Goal: Find specific page/section: Find specific page/section

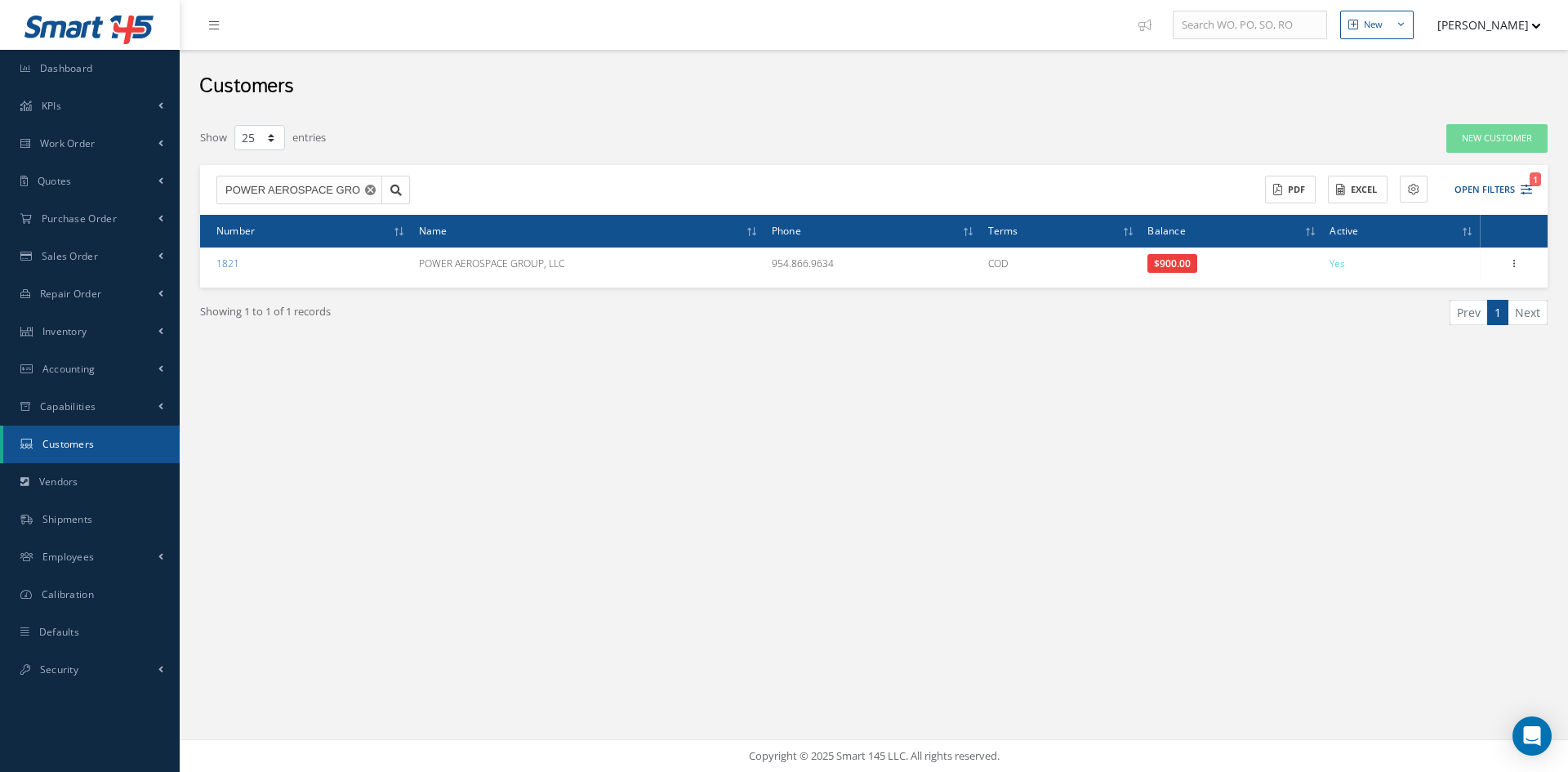
select select "25"
click at [370, 192] on use "Reset" at bounding box center [370, 190] width 11 height 11
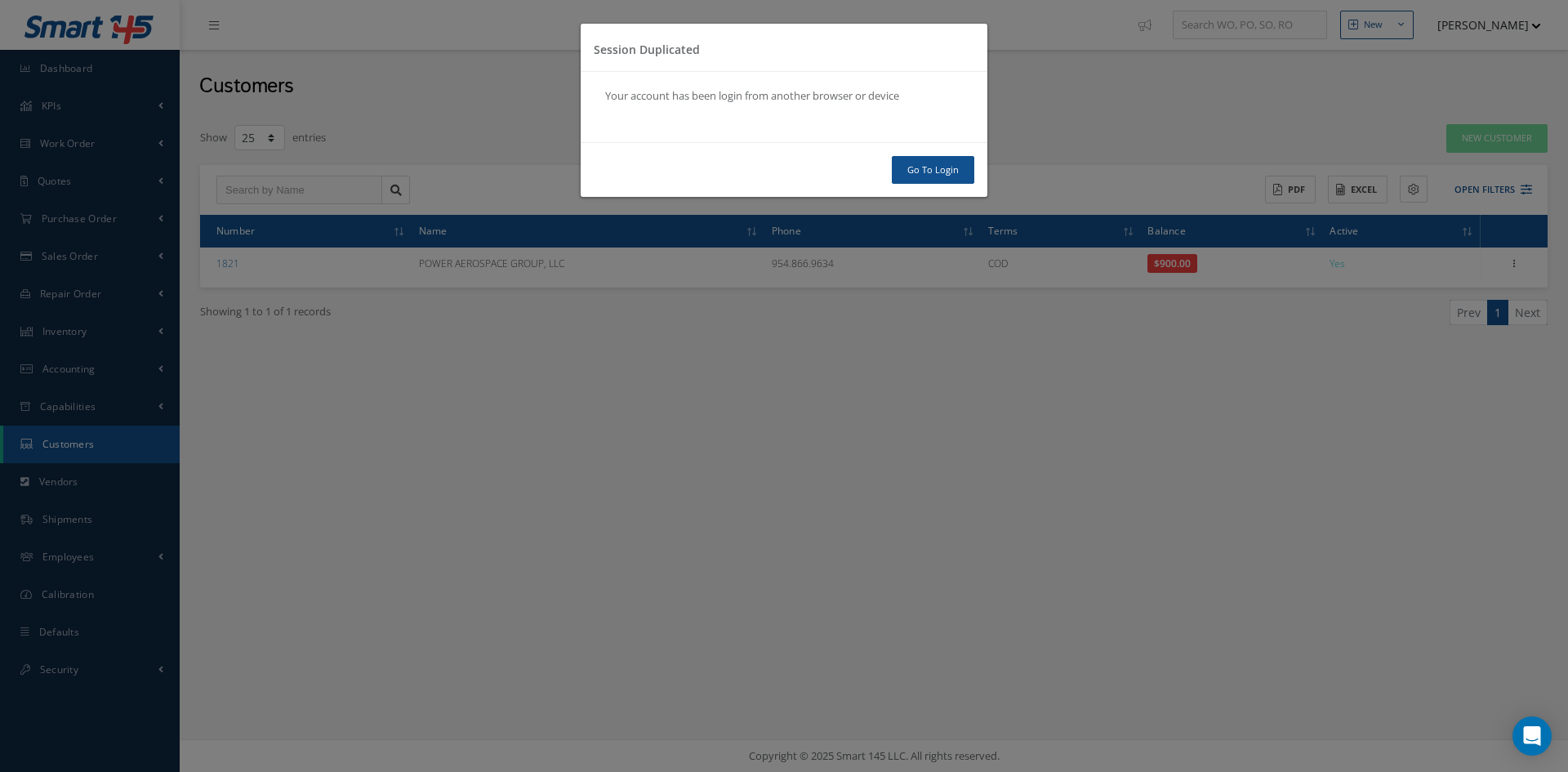
click at [324, 187] on div "Session Duplicated Your account has been login from another browser or device G…" at bounding box center [784, 386] width 1568 height 772
click at [931, 176] on link "Go To Login" at bounding box center [932, 171] width 83 height 28
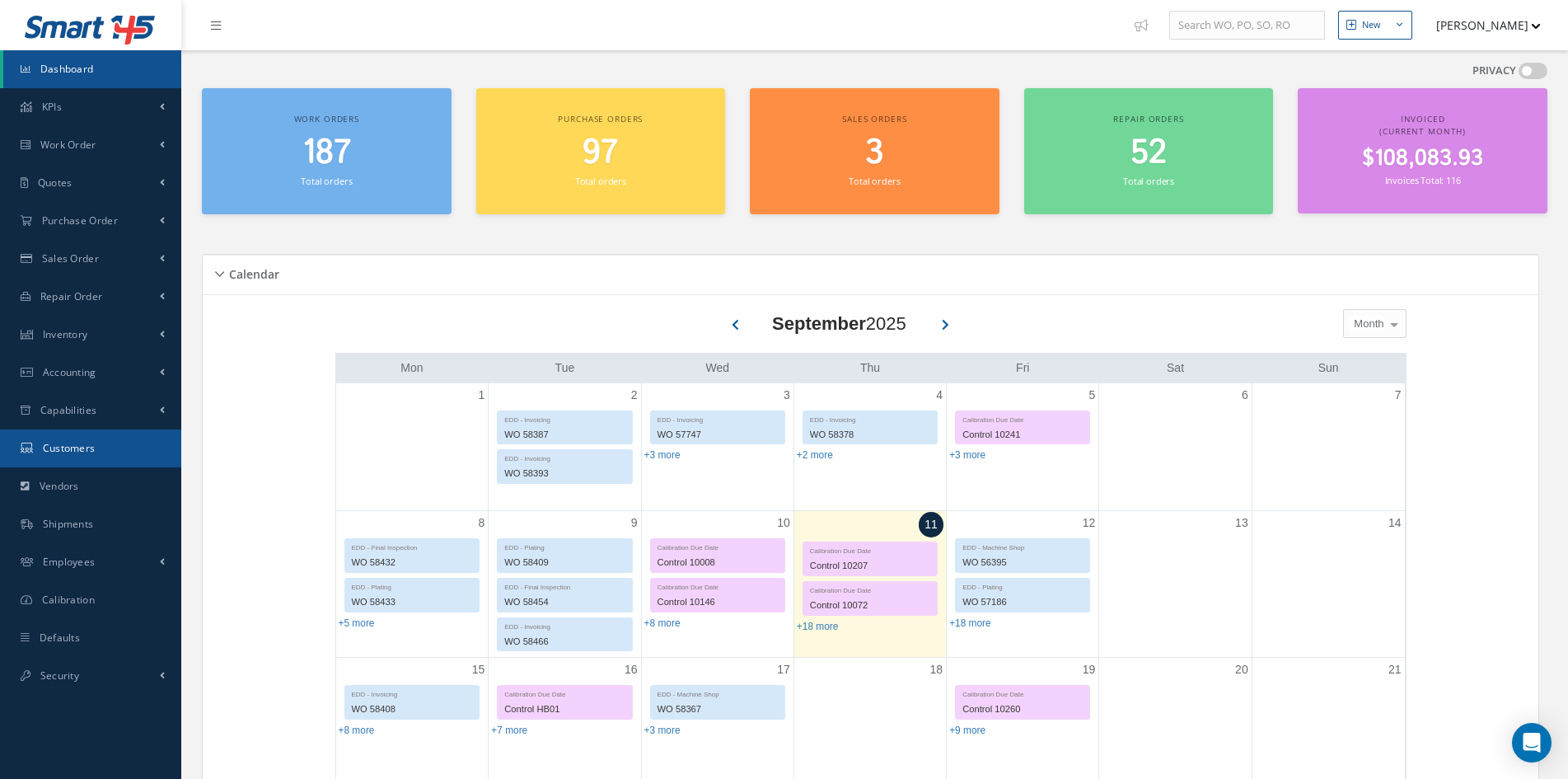
click at [74, 454] on span "Customers" at bounding box center [69, 447] width 52 height 14
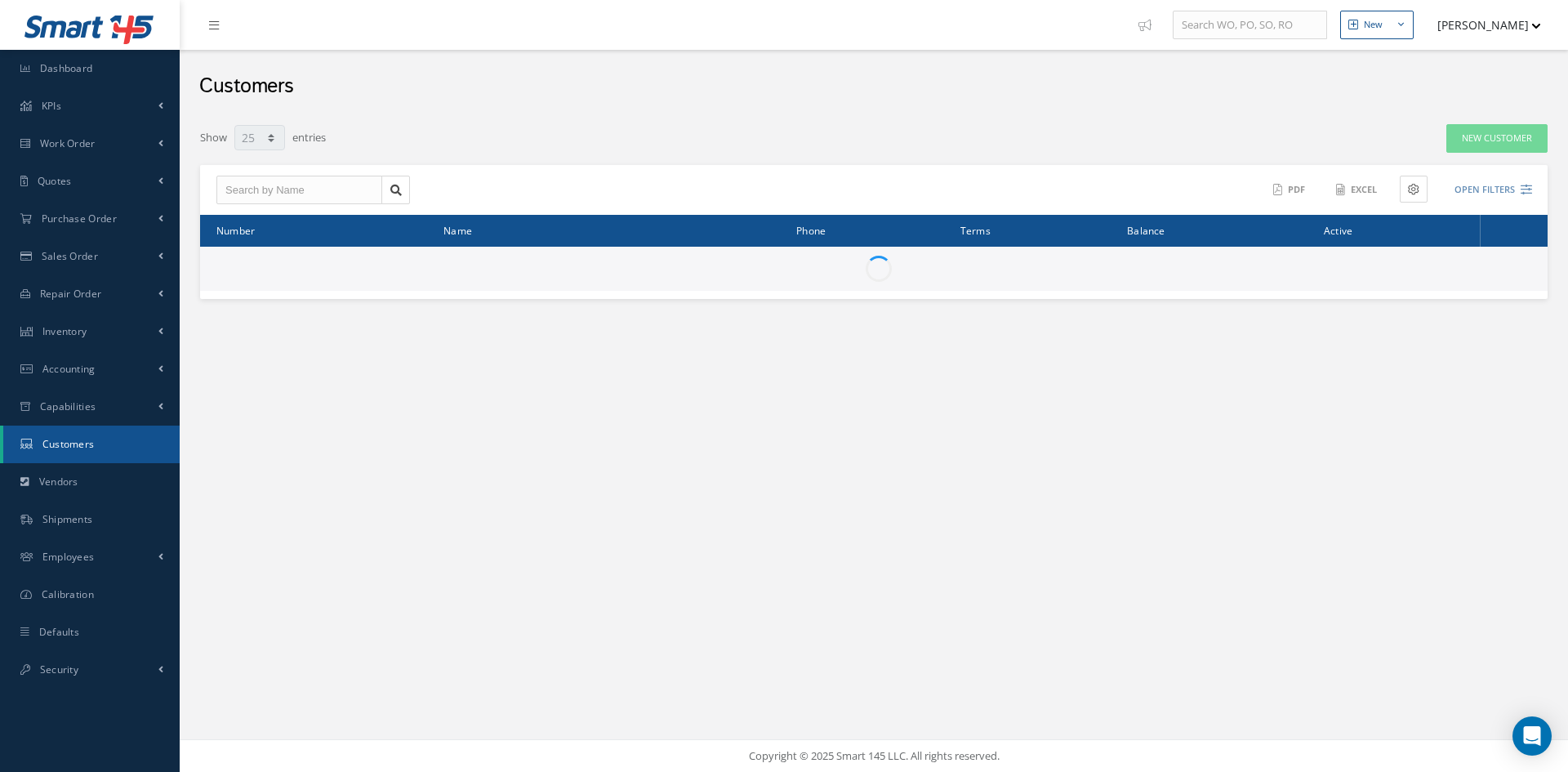
select select "25"
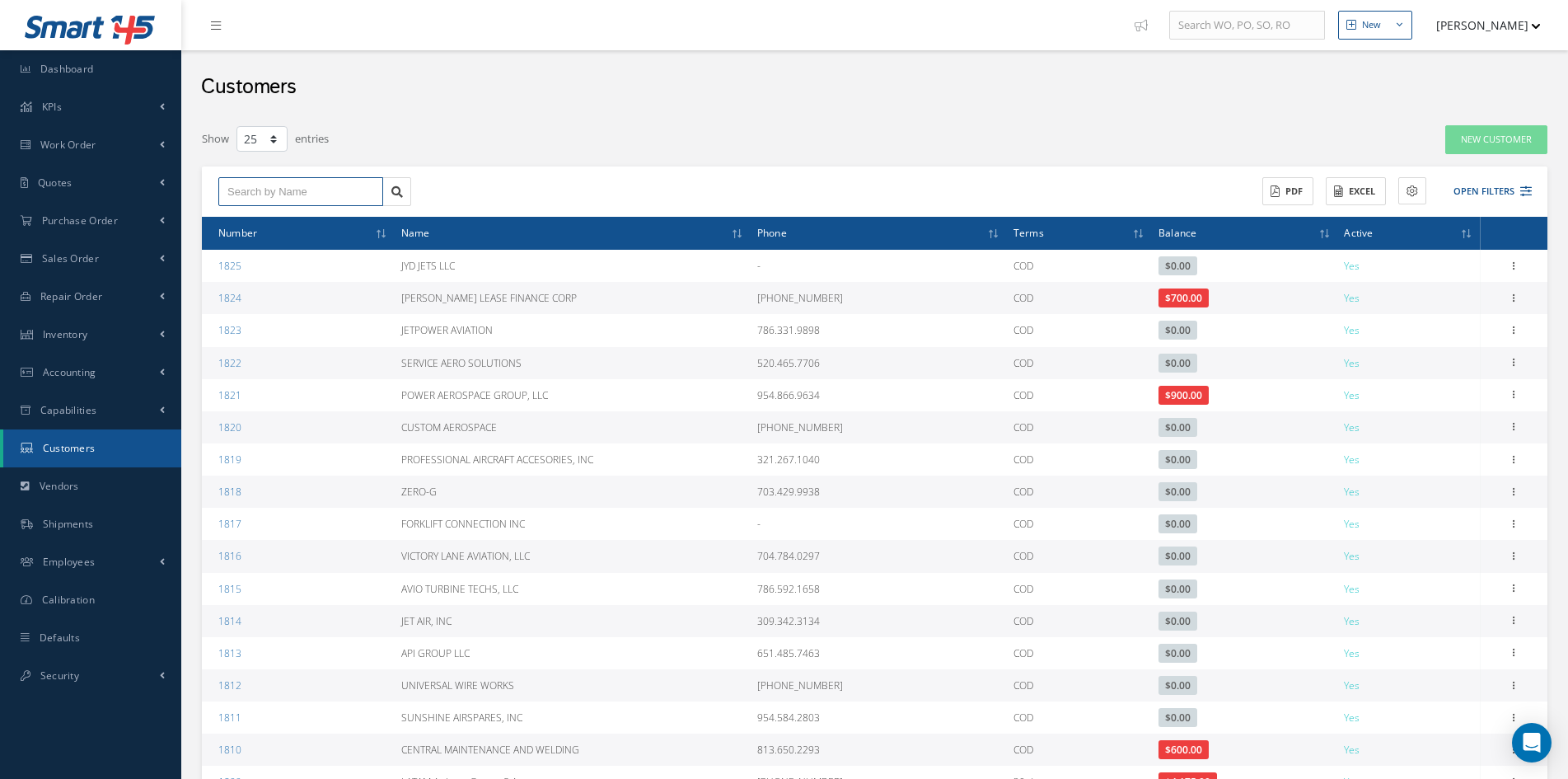
click at [284, 197] on input "text" at bounding box center [300, 192] width 165 height 30
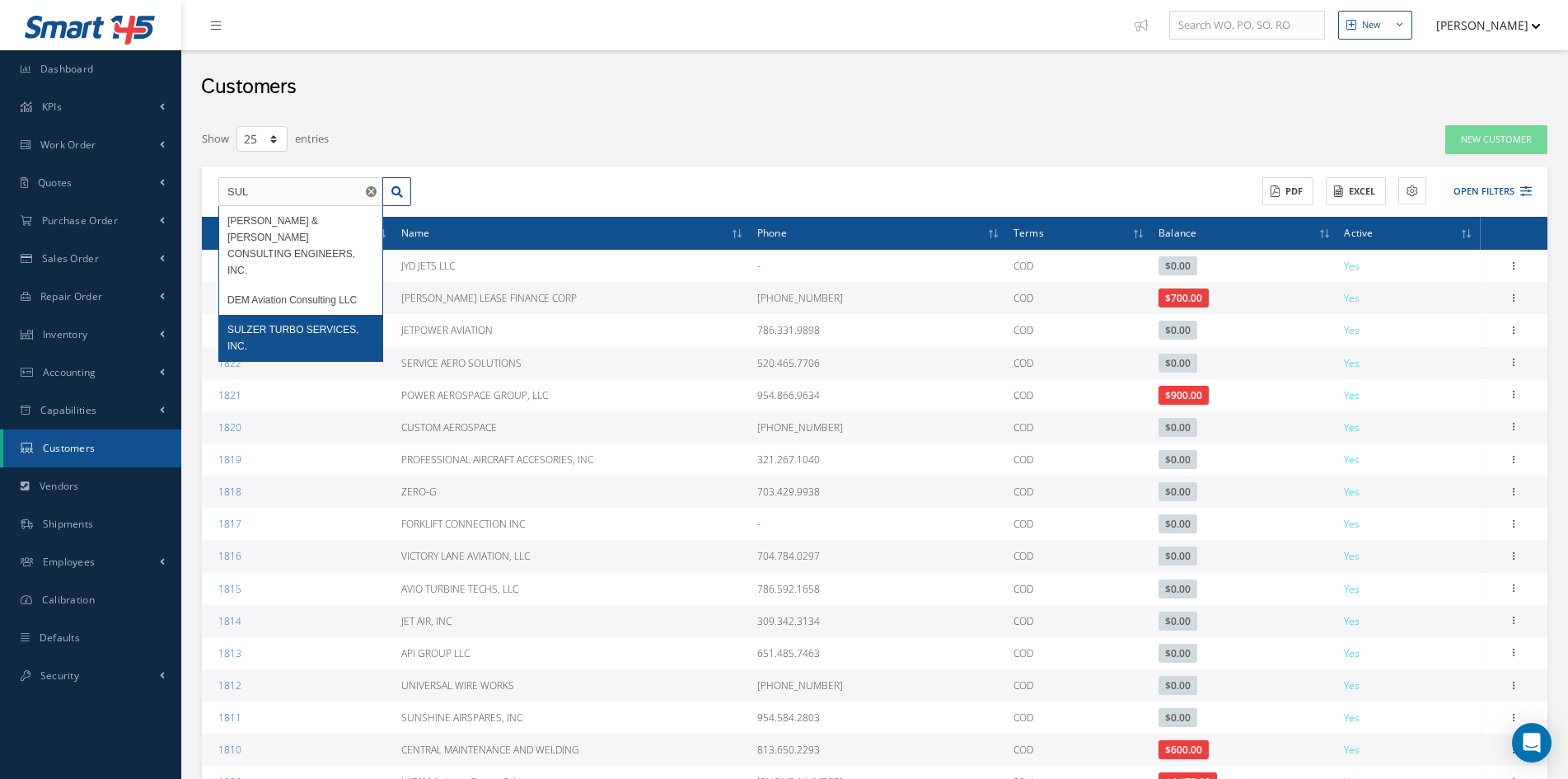
click at [285, 315] on div "SULZER TURBO SERVICES, INC." at bounding box center [300, 338] width 163 height 46
type input "SULZER TURBO SERVICES, INC."
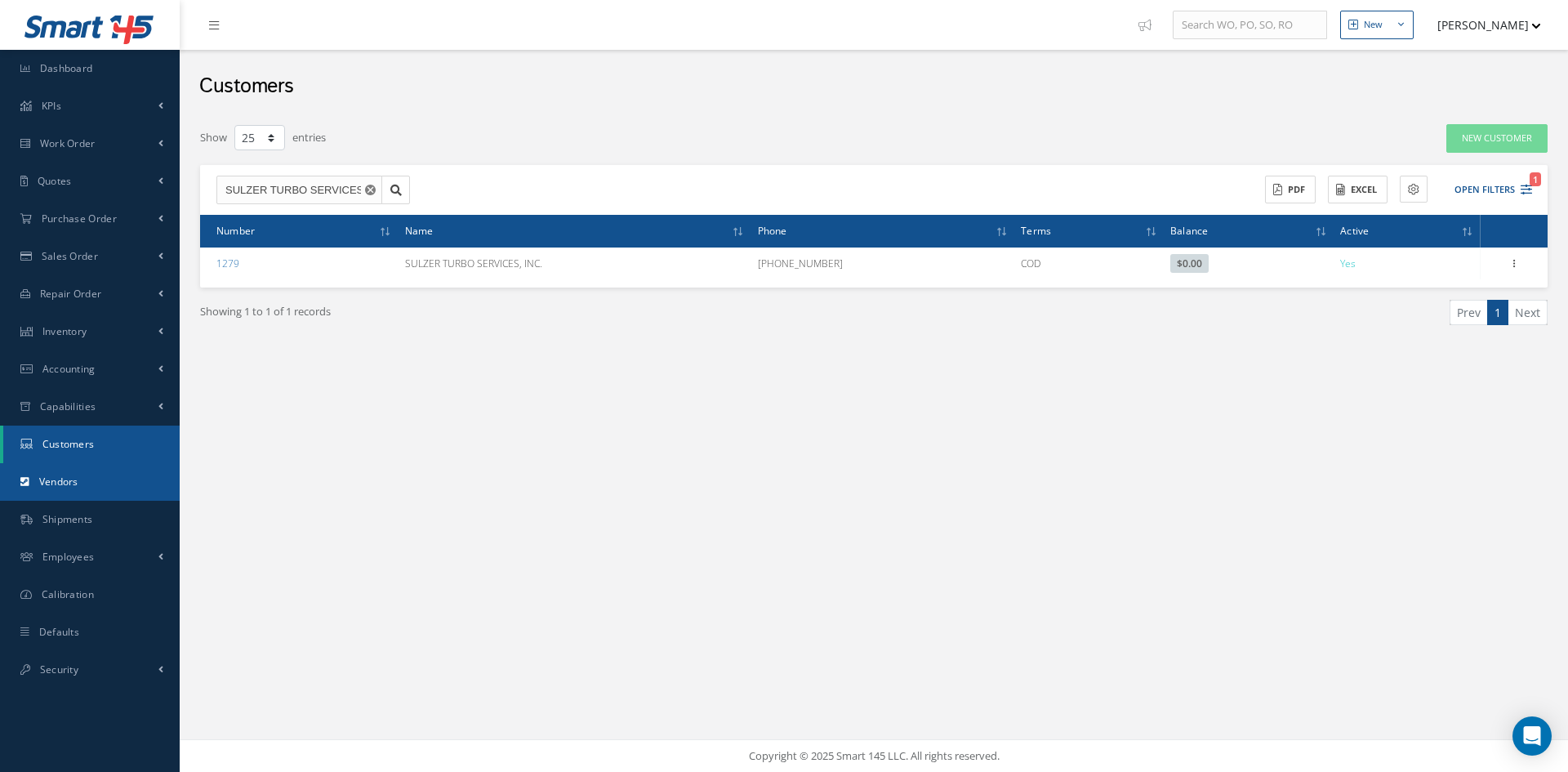
click at [70, 487] on span "Vendors" at bounding box center [59, 481] width 39 height 14
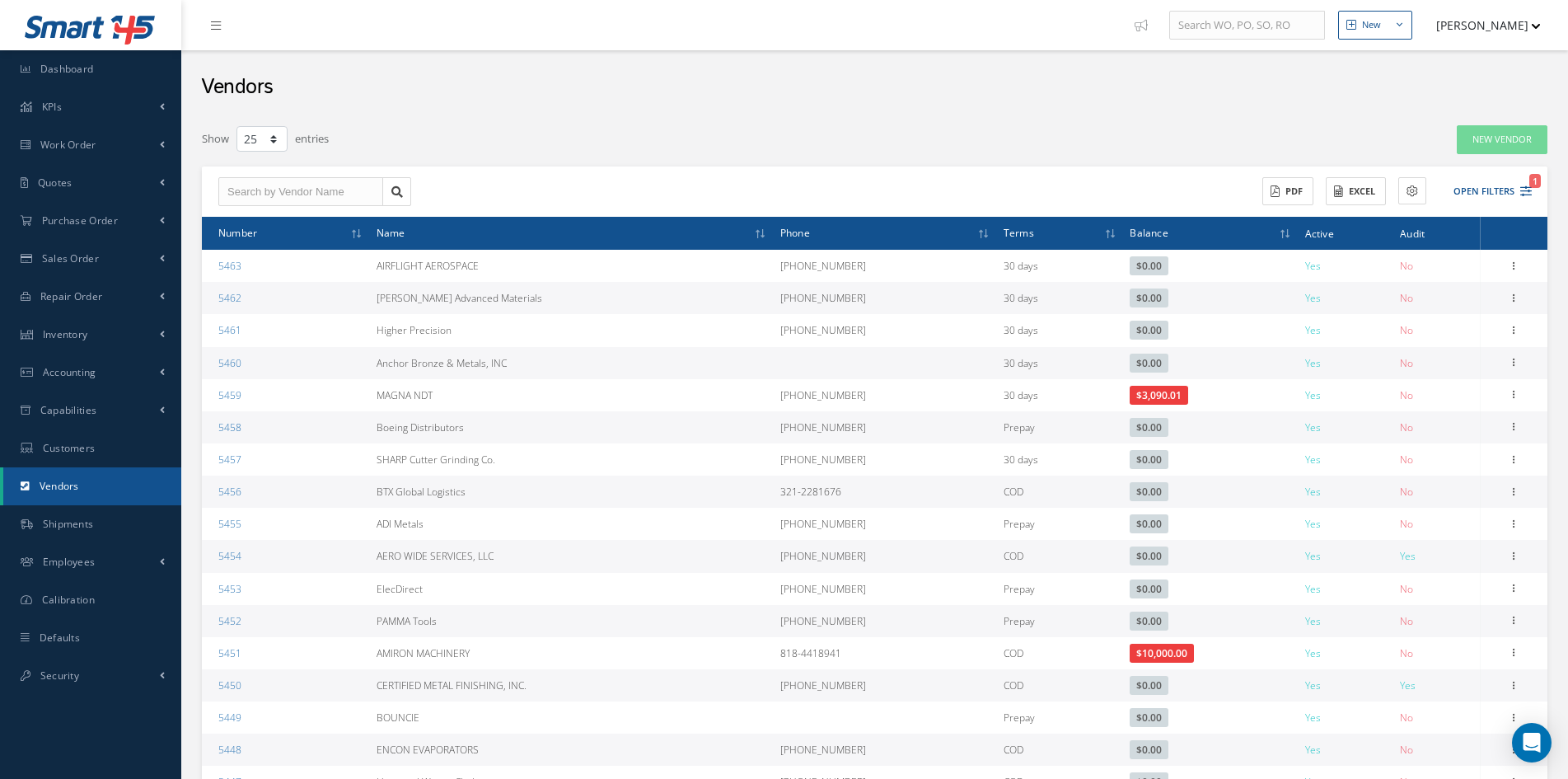
select select "25"
click at [267, 180] on input "text" at bounding box center [300, 192] width 165 height 30
type input "SUL"
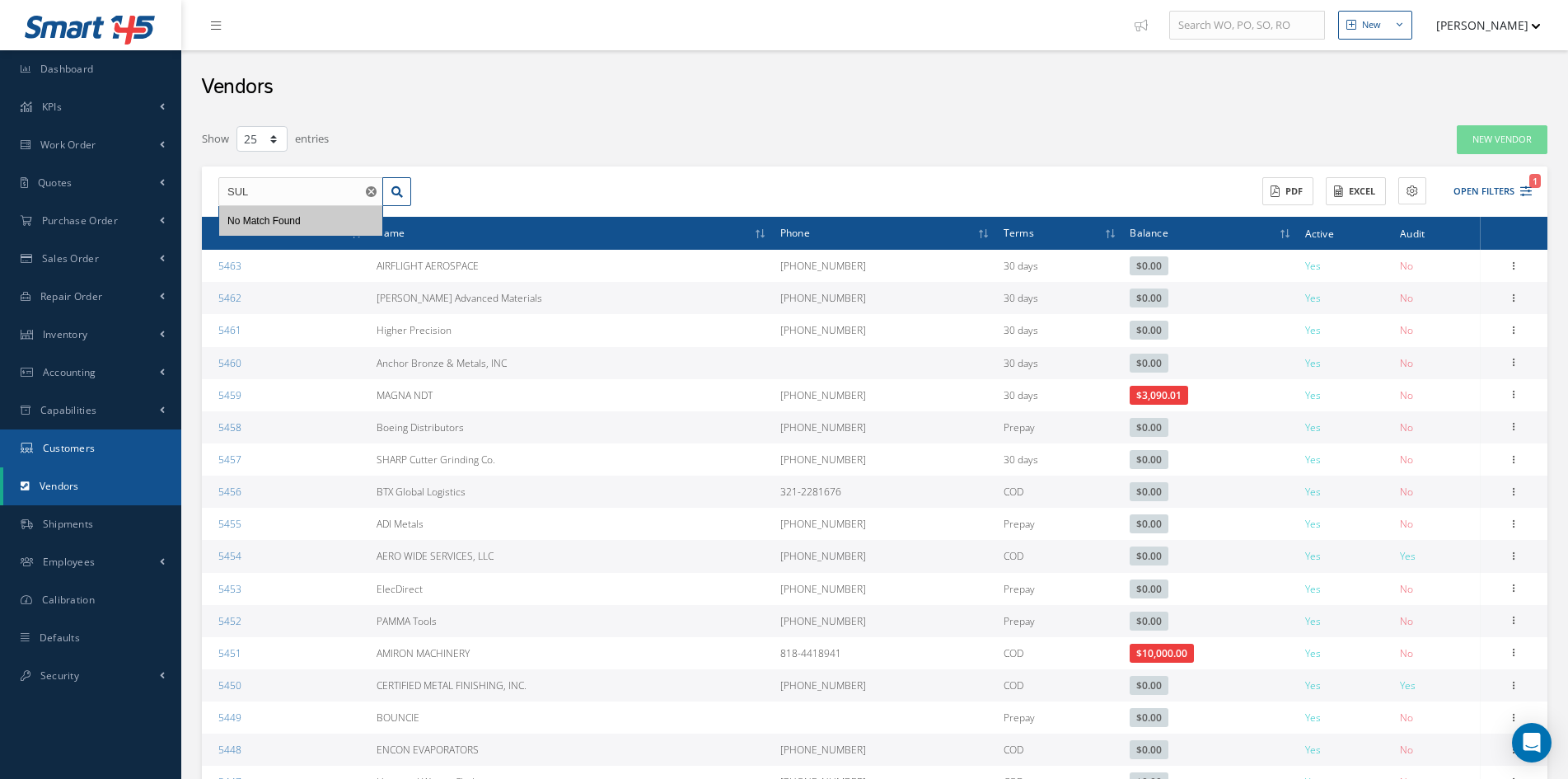
click at [73, 446] on span "Customers" at bounding box center [69, 447] width 52 height 14
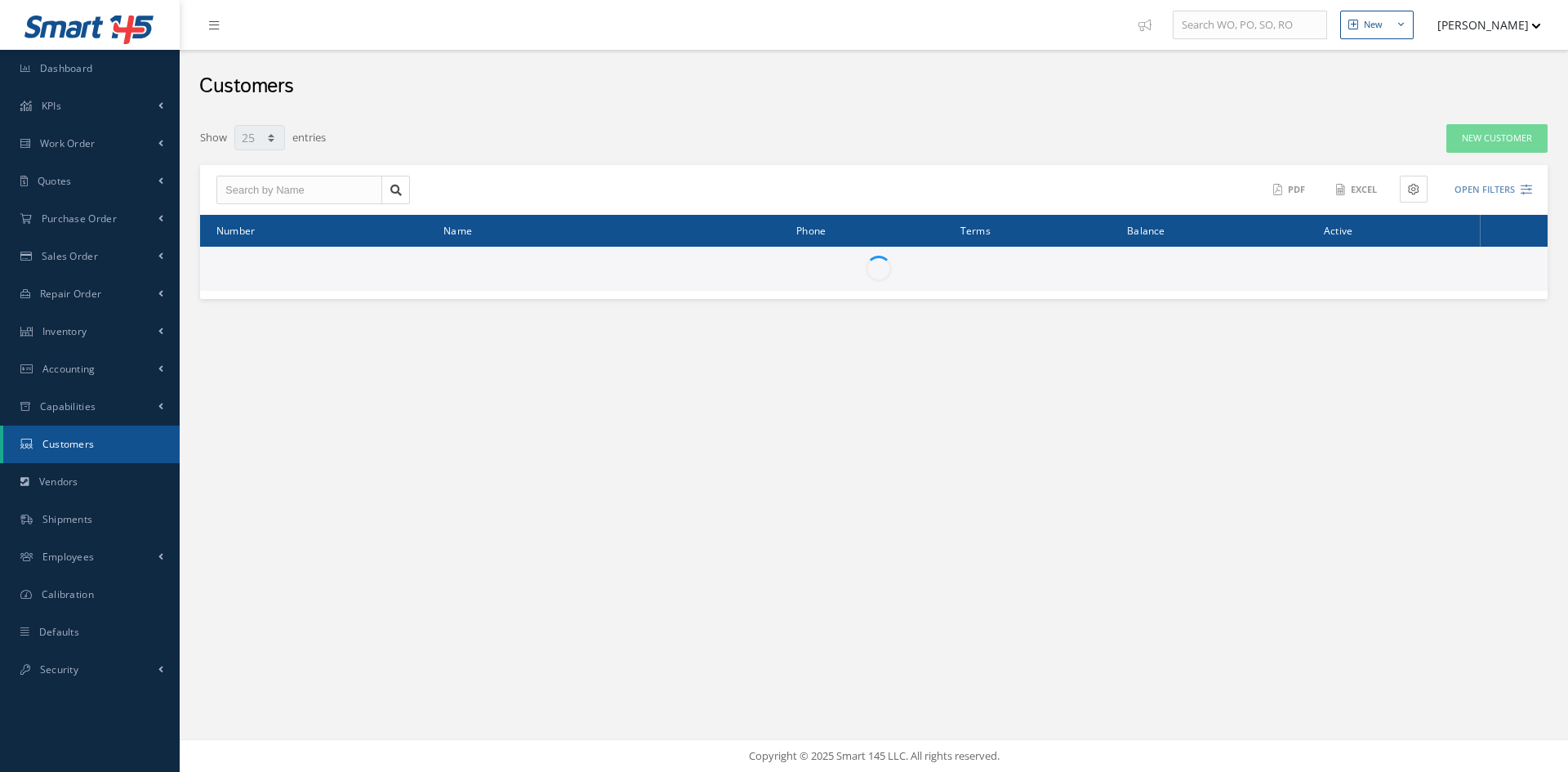
select select "25"
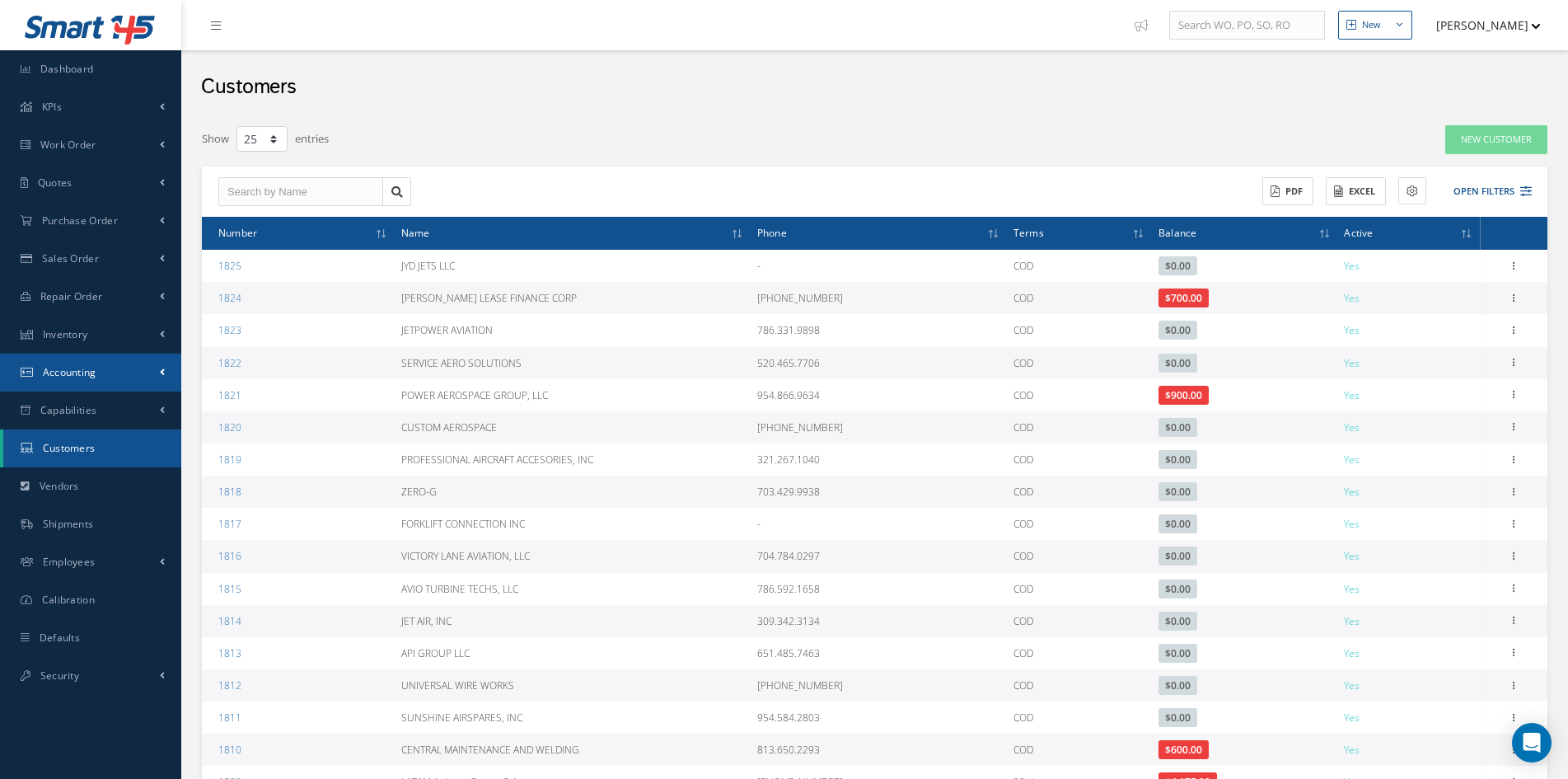
click at [83, 370] on span "Accounting" at bounding box center [69, 372] width 53 height 14
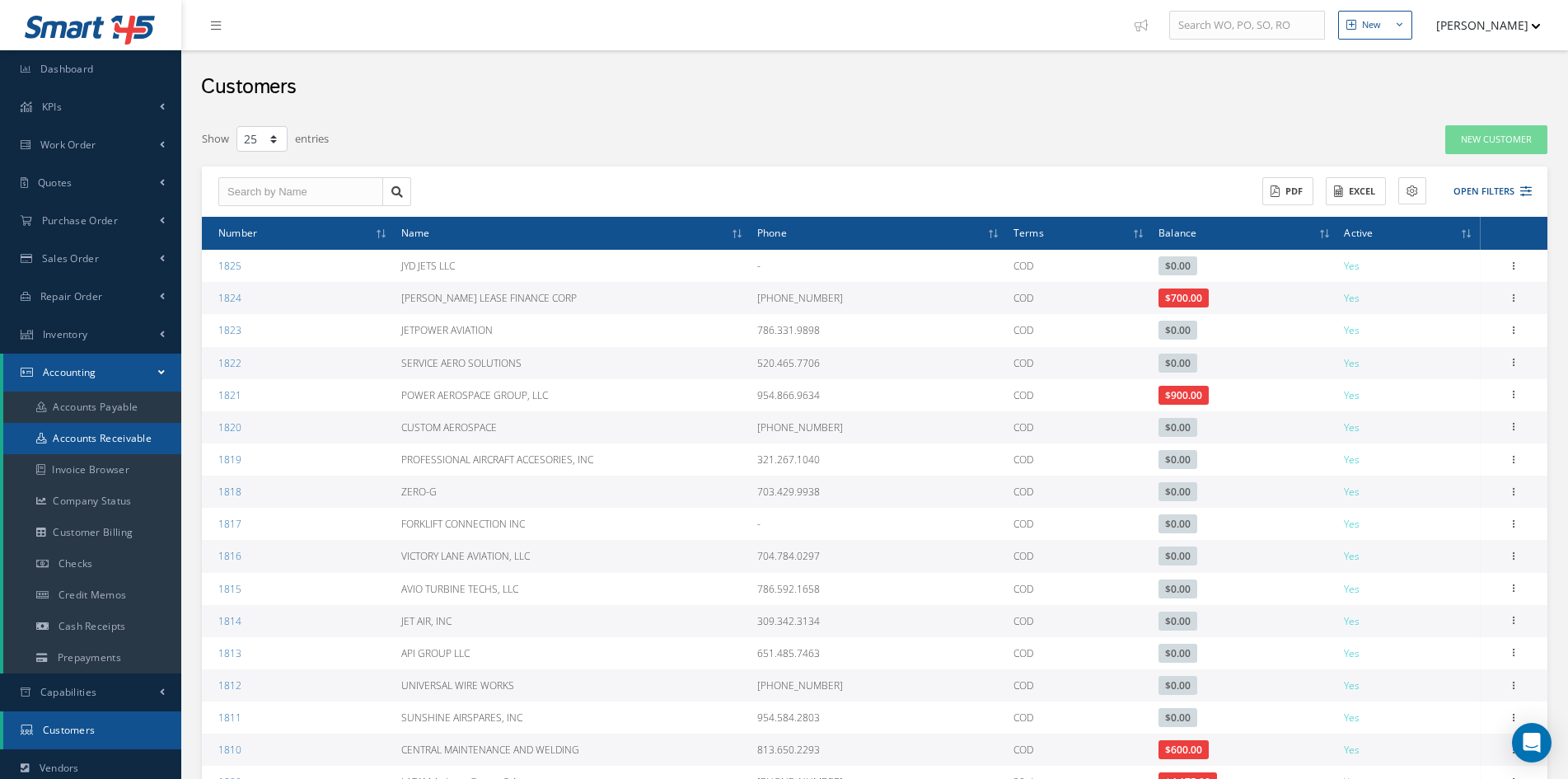
click at [97, 440] on link "Accounts Receivable" at bounding box center [92, 438] width 178 height 31
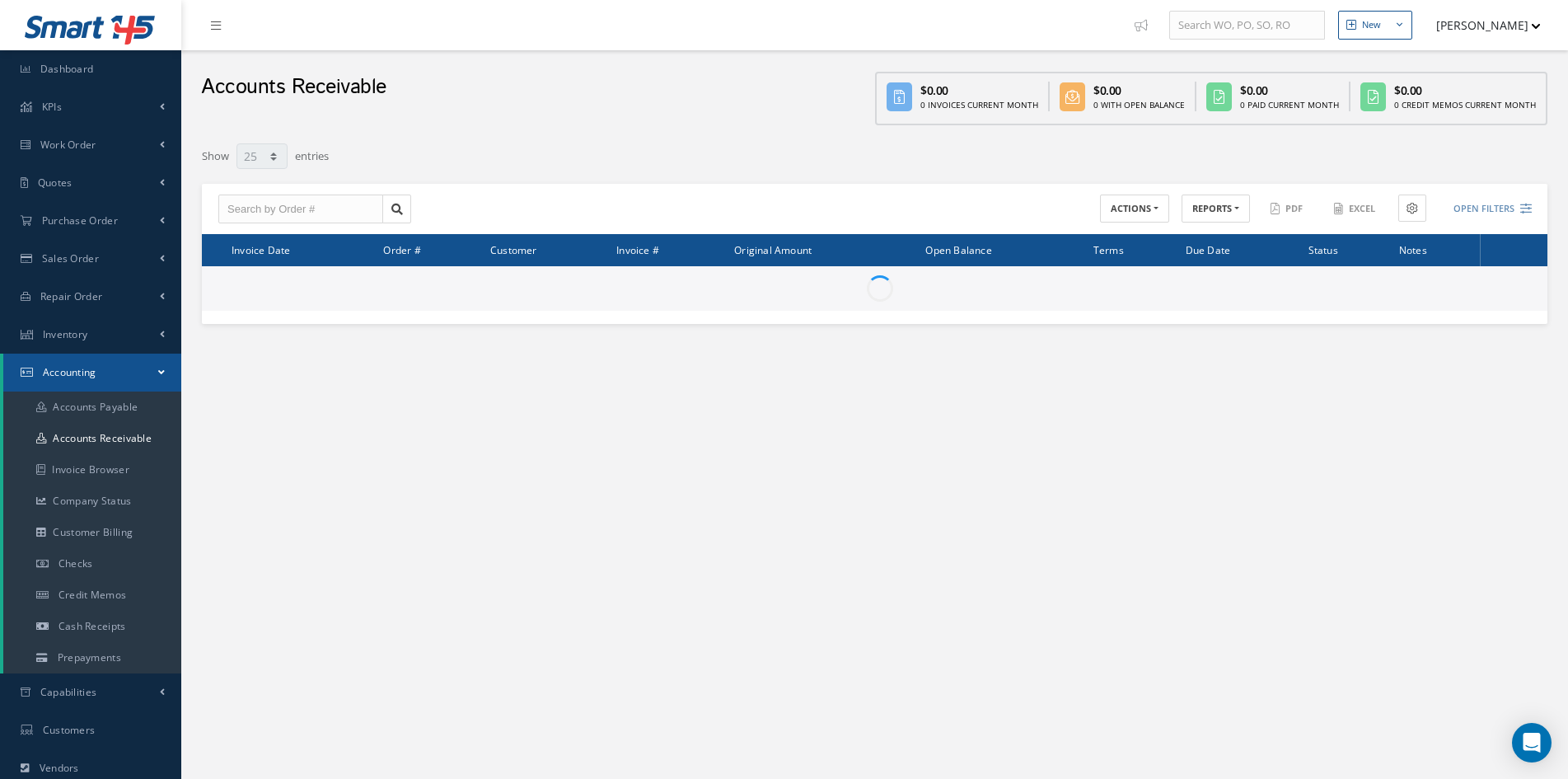
select select "25"
click at [1208, 214] on button "REPORTS" at bounding box center [1215, 208] width 68 height 29
click at [1204, 235] on link "A/R Aging" at bounding box center [1247, 236] width 132 height 22
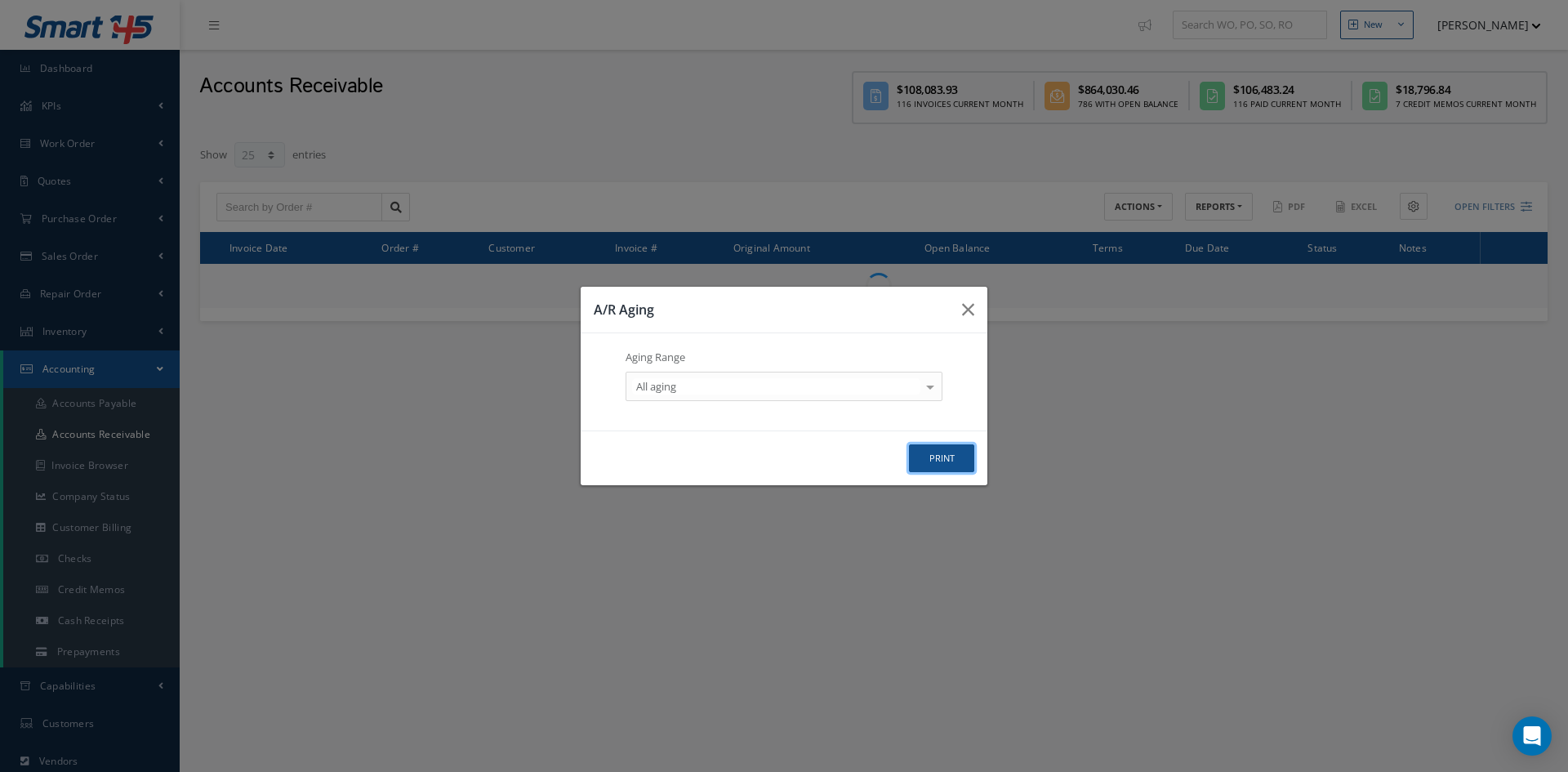
click at [956, 454] on button "print" at bounding box center [942, 458] width 65 height 28
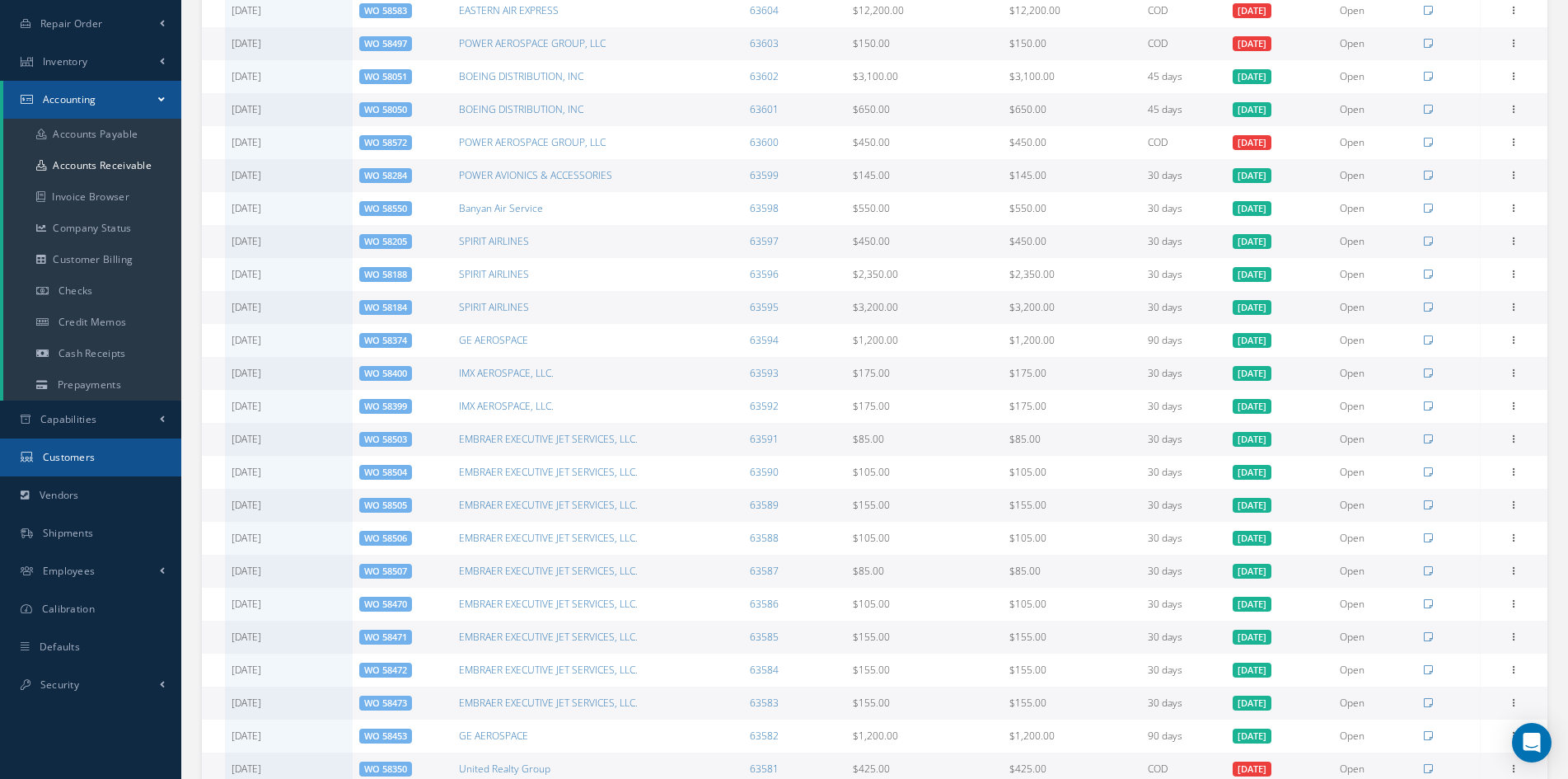
scroll to position [330, 0]
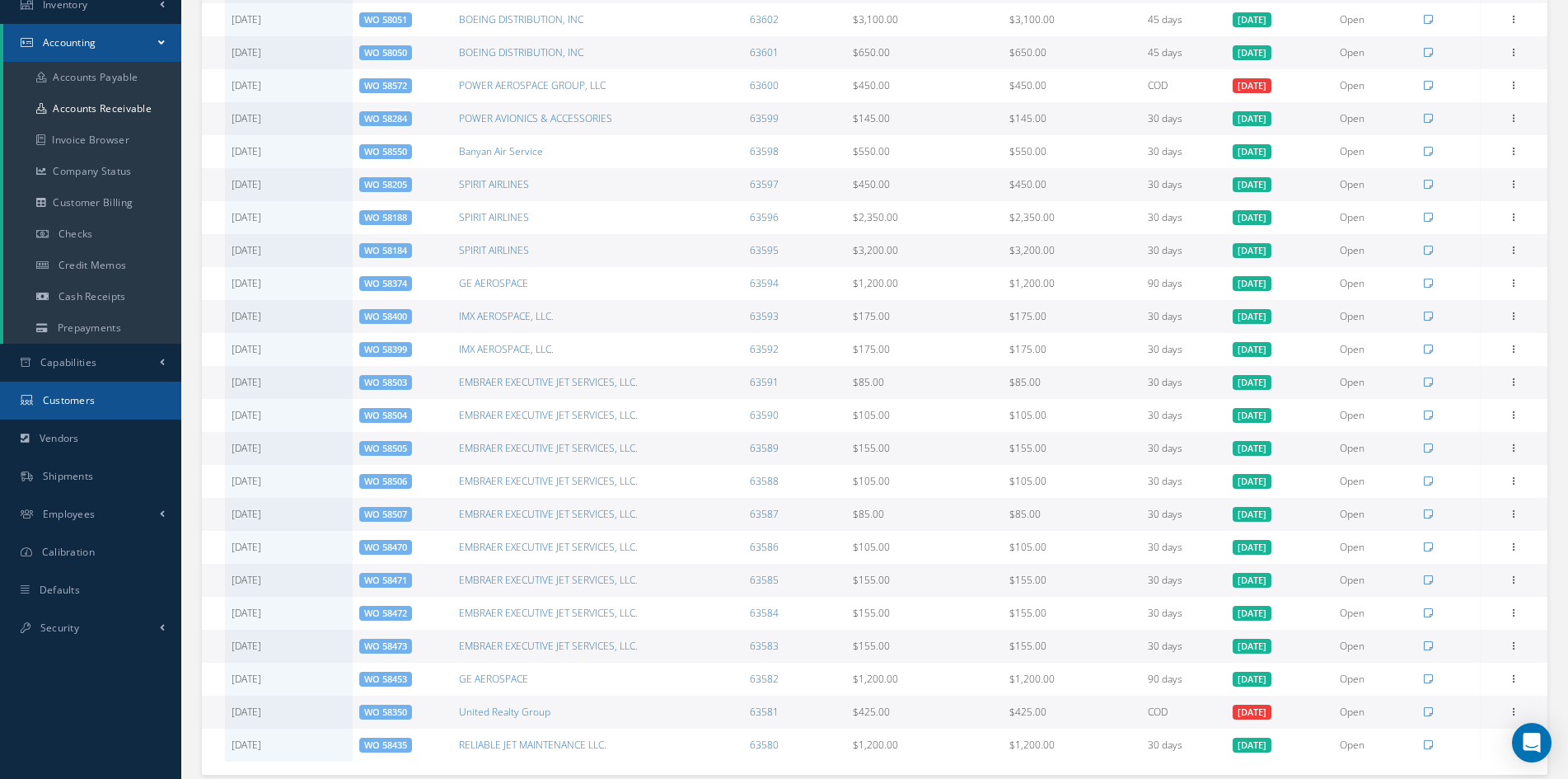
click at [70, 398] on span "Customers" at bounding box center [69, 400] width 52 height 14
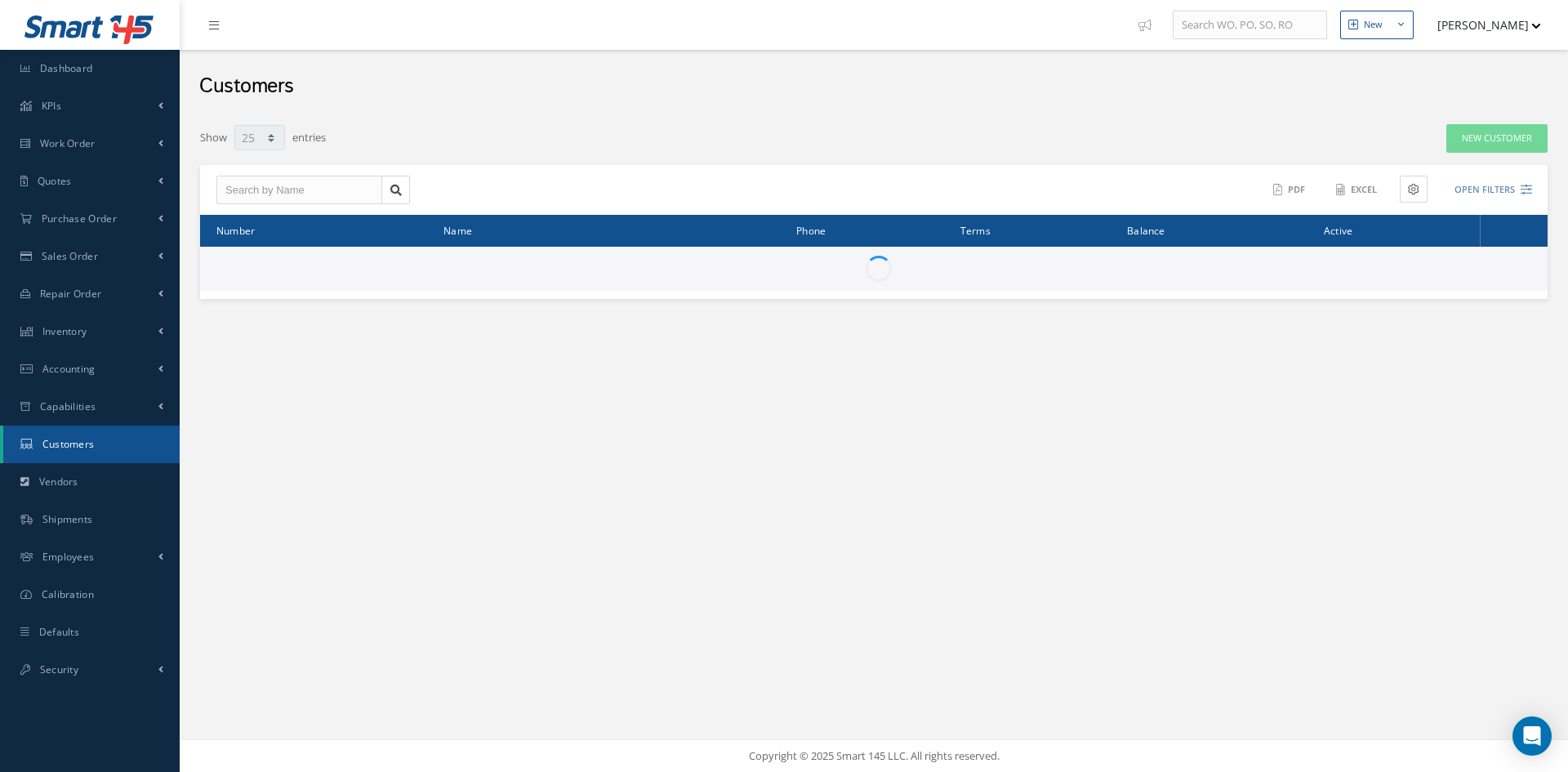
select select "25"
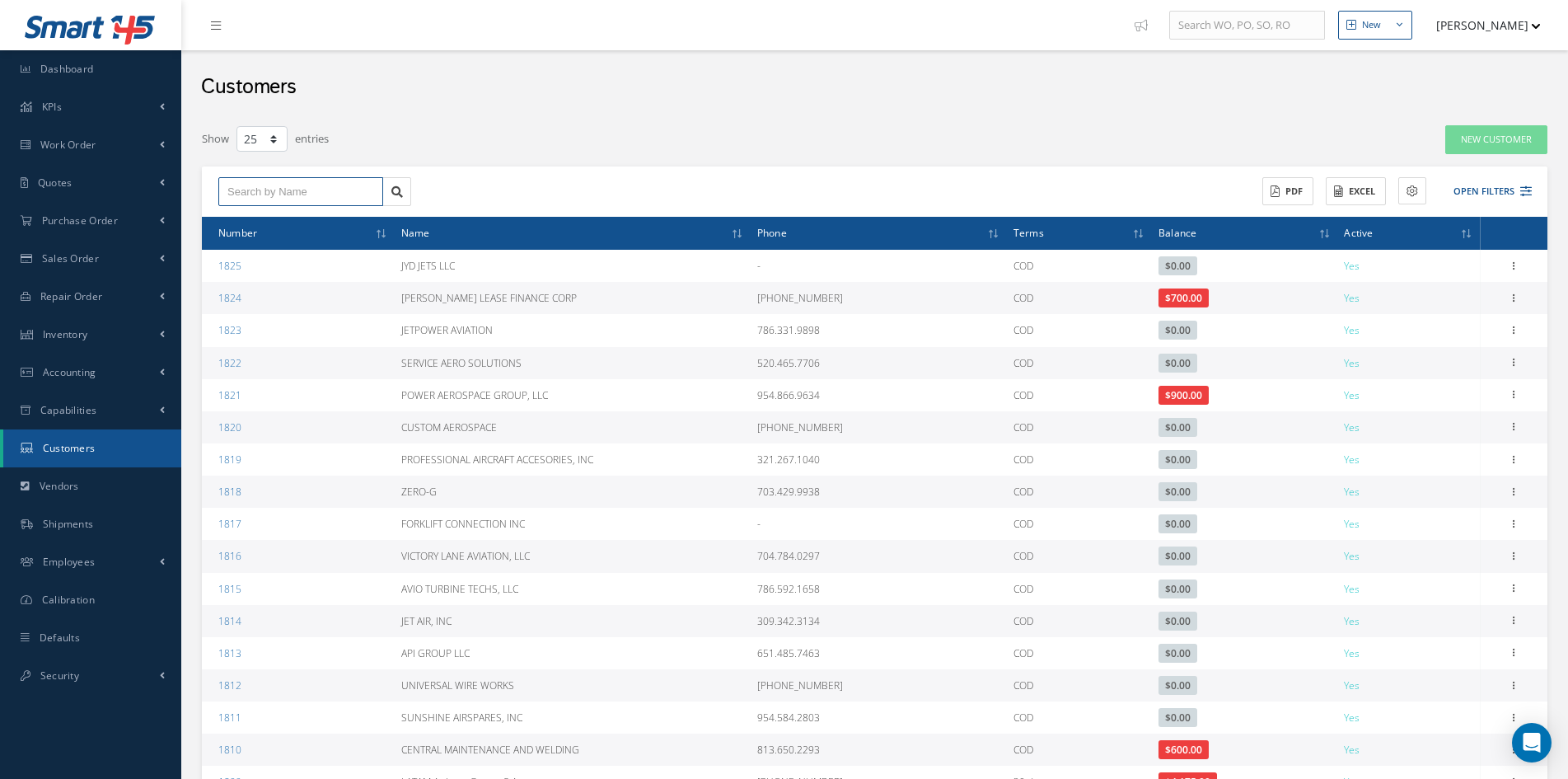
click at [298, 189] on input "text" at bounding box center [300, 192] width 165 height 30
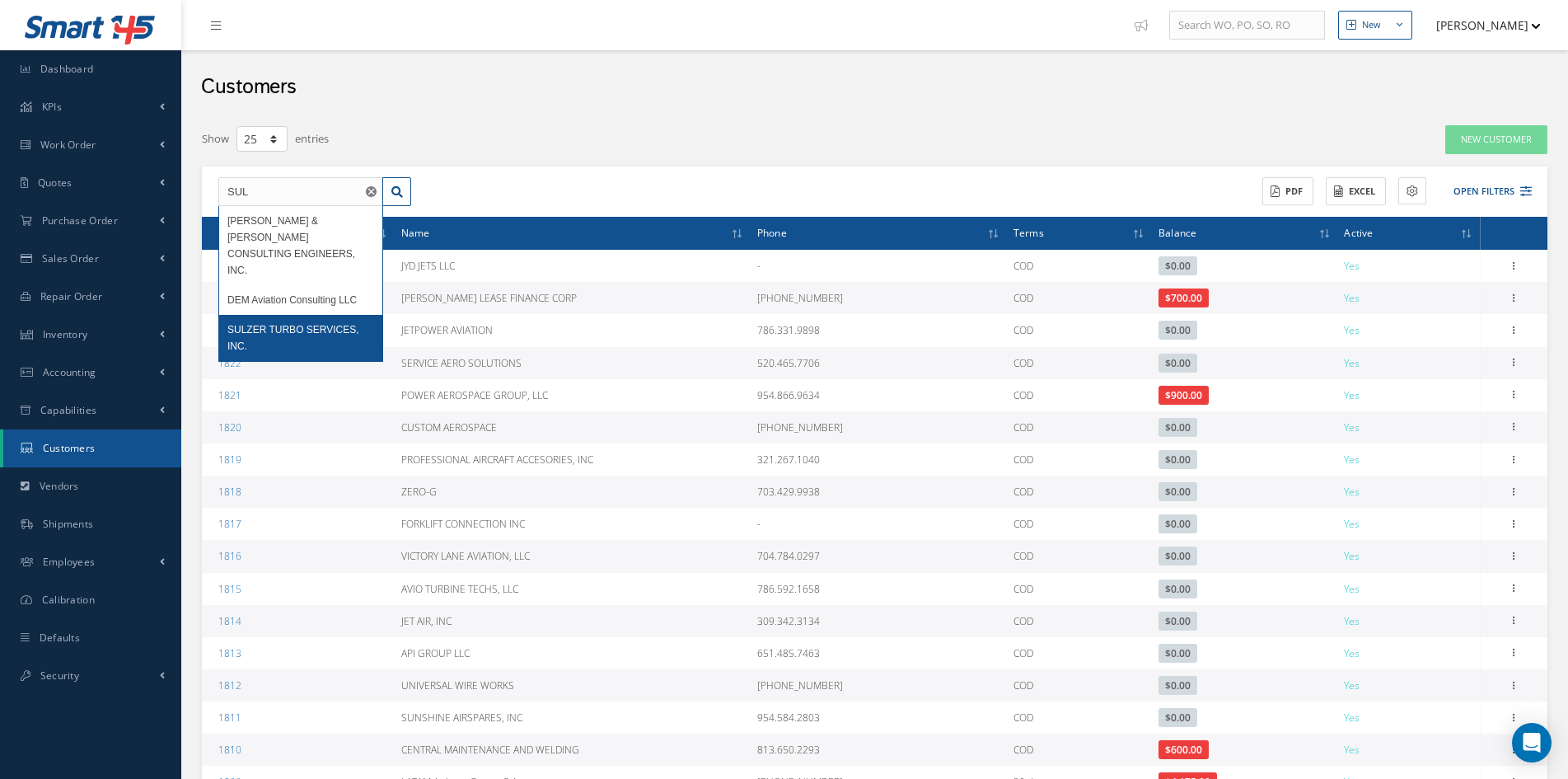
click at [284, 324] on span "SULZER TURBO SERVICES, INC." at bounding box center [294, 338] width 132 height 28
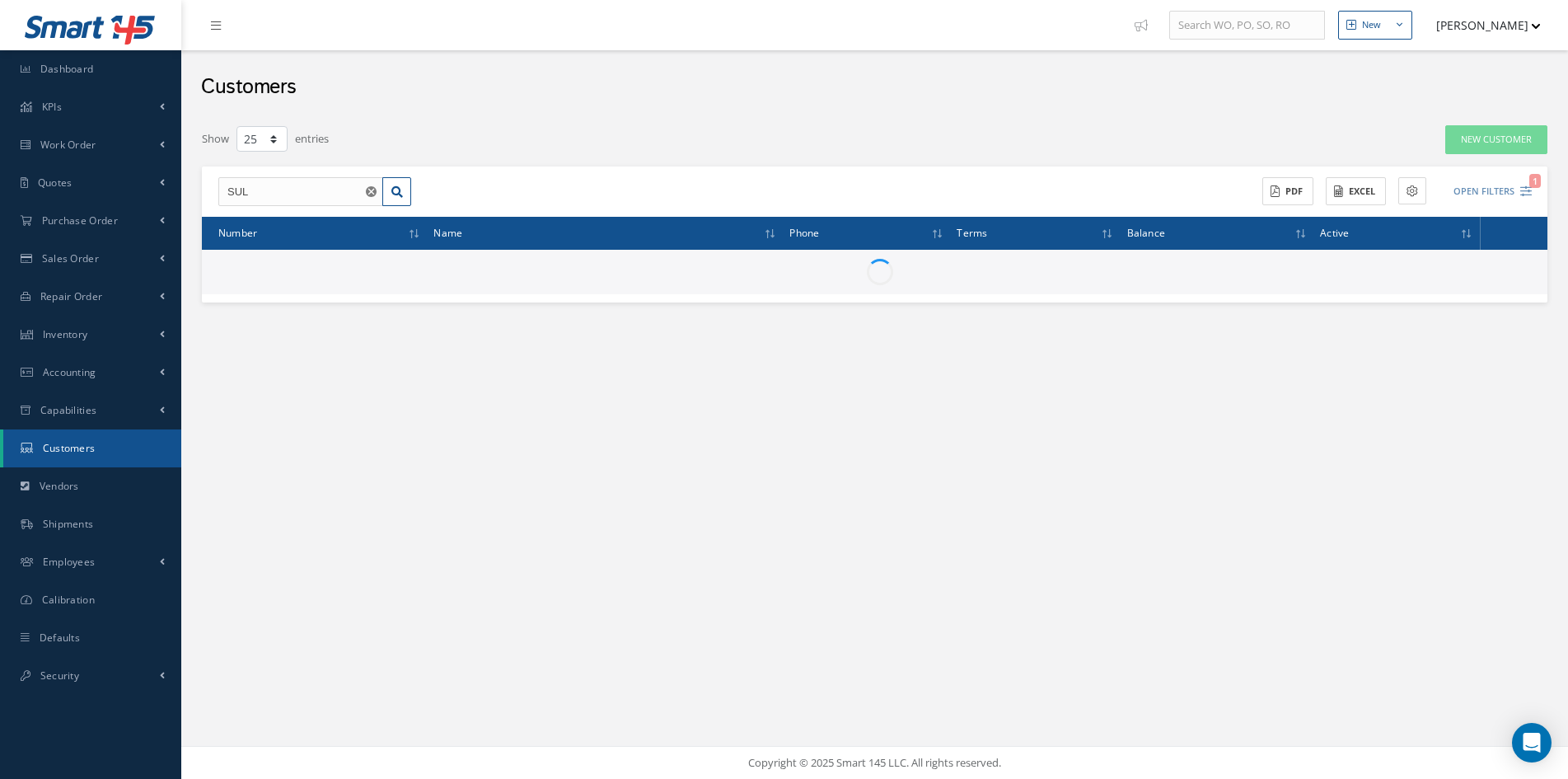
type input "SULZER TURBO SERVICES, INC."
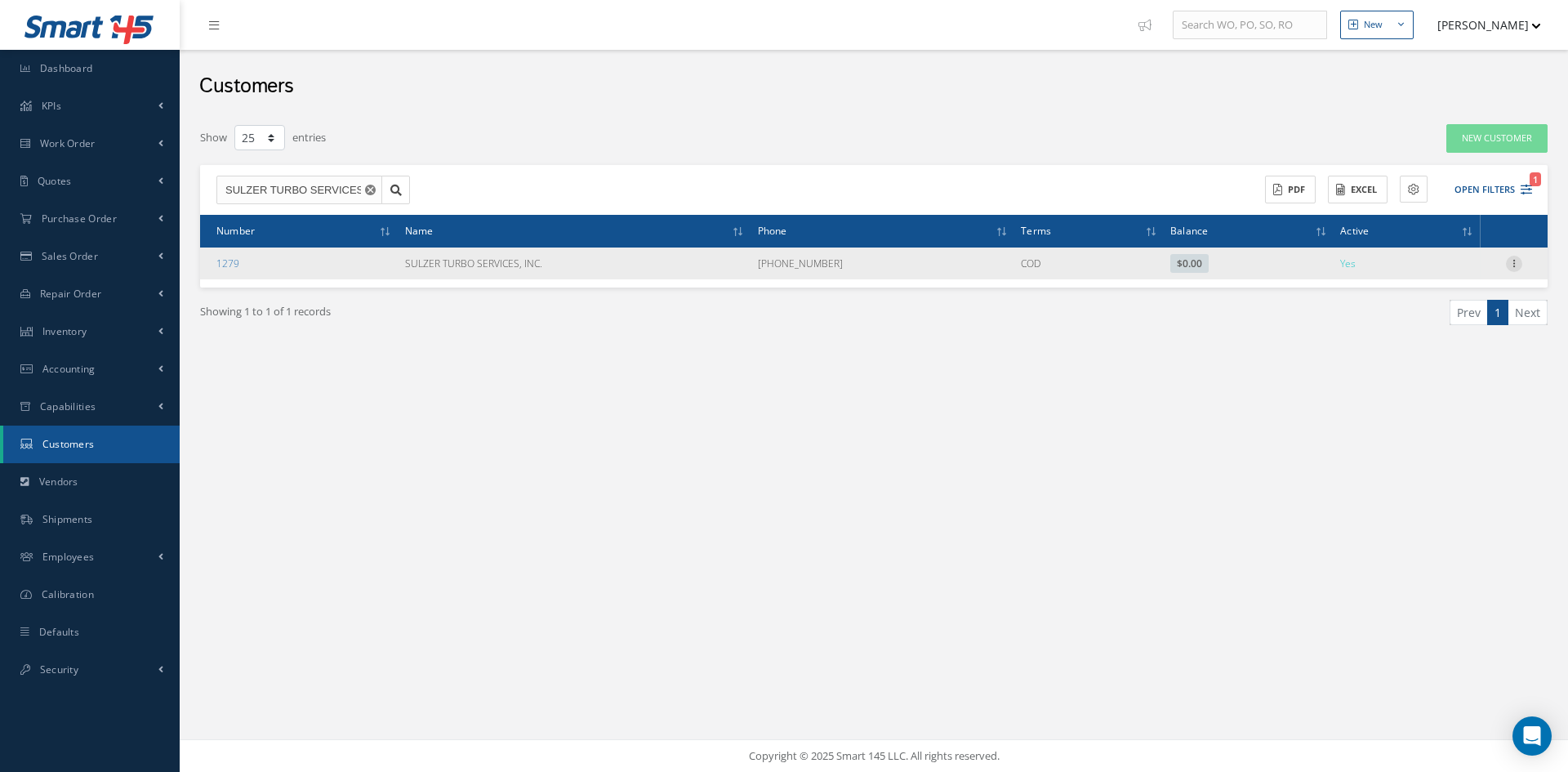
click at [1518, 269] on div at bounding box center [1514, 264] width 17 height 17
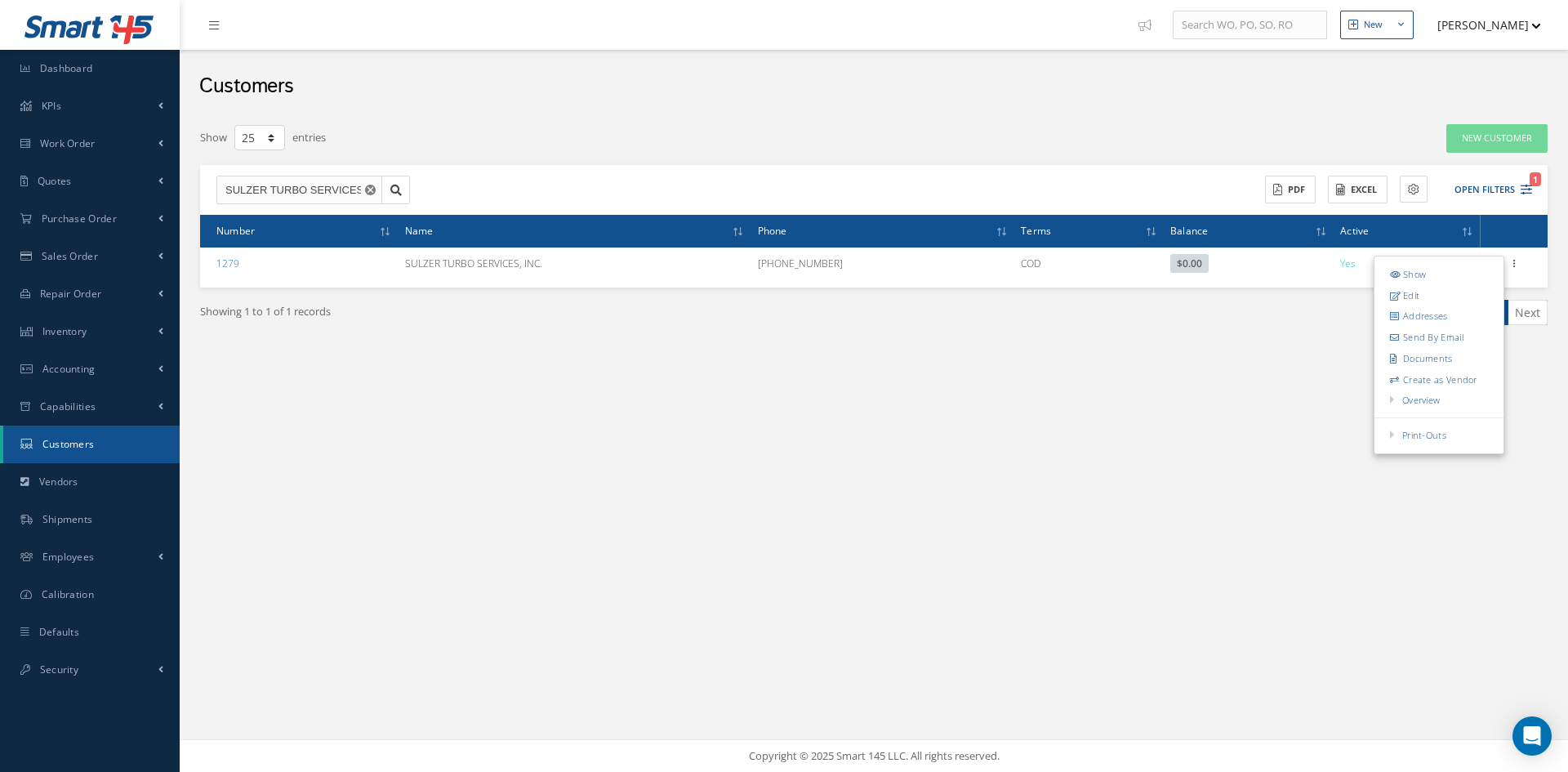
click at [488, 466] on div "New New Work Order New Purchase Order New Customer Quote New Sales Order New Re…" at bounding box center [874, 386] width 1388 height 772
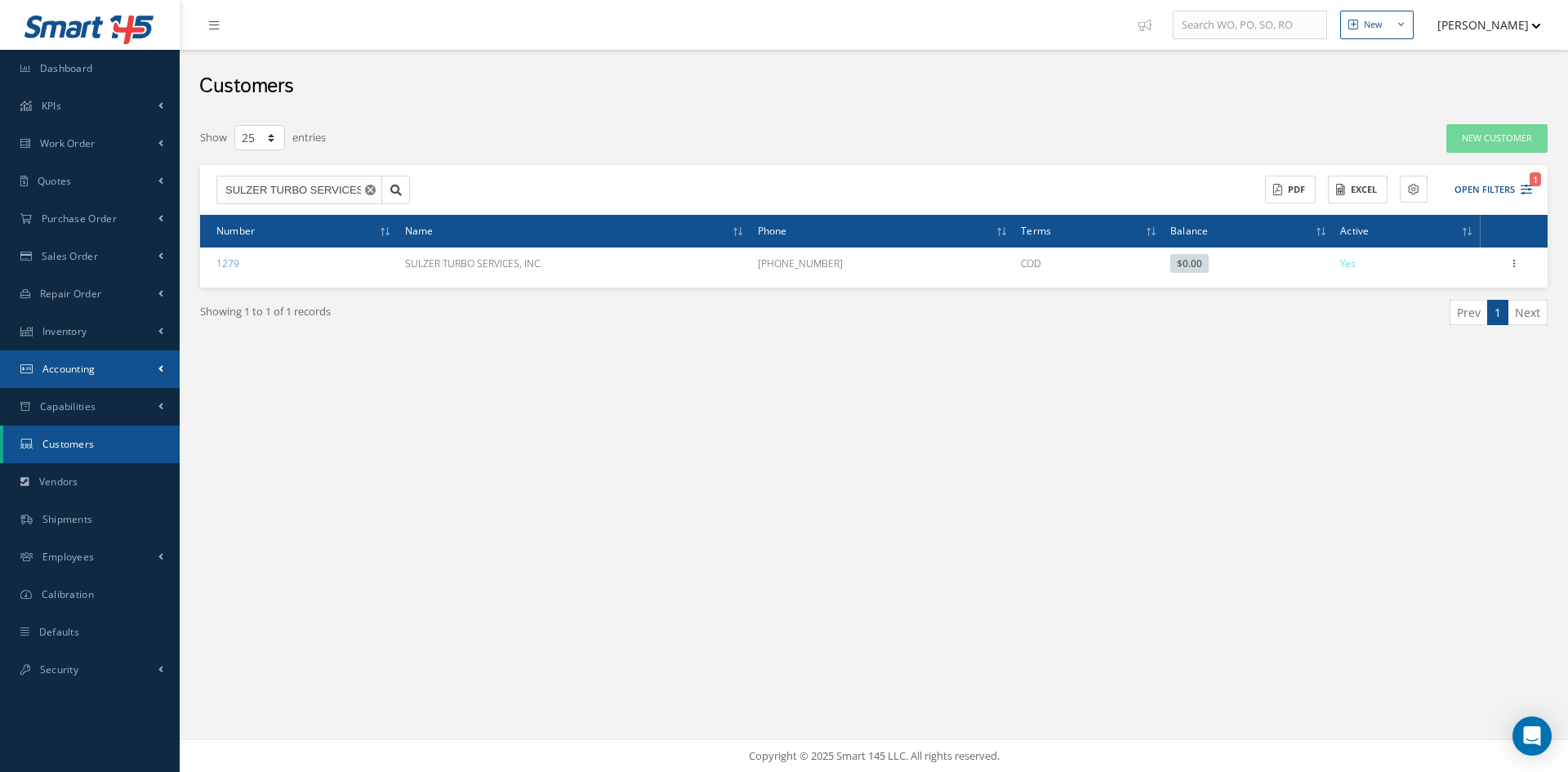
click at [66, 361] on link "Accounting" at bounding box center [89, 369] width 180 height 38
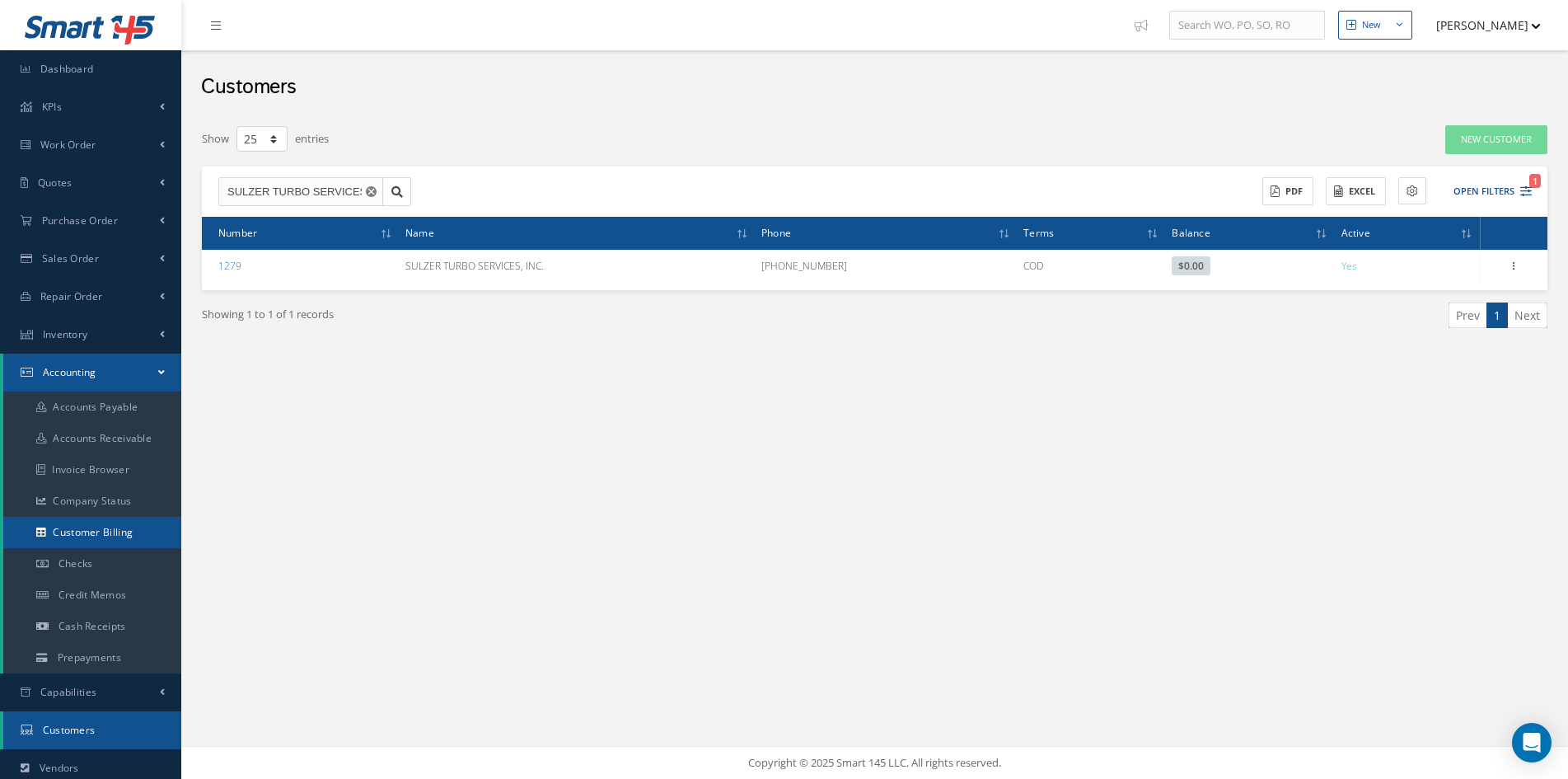
click at [104, 527] on link "Customer Billing" at bounding box center [92, 532] width 178 height 31
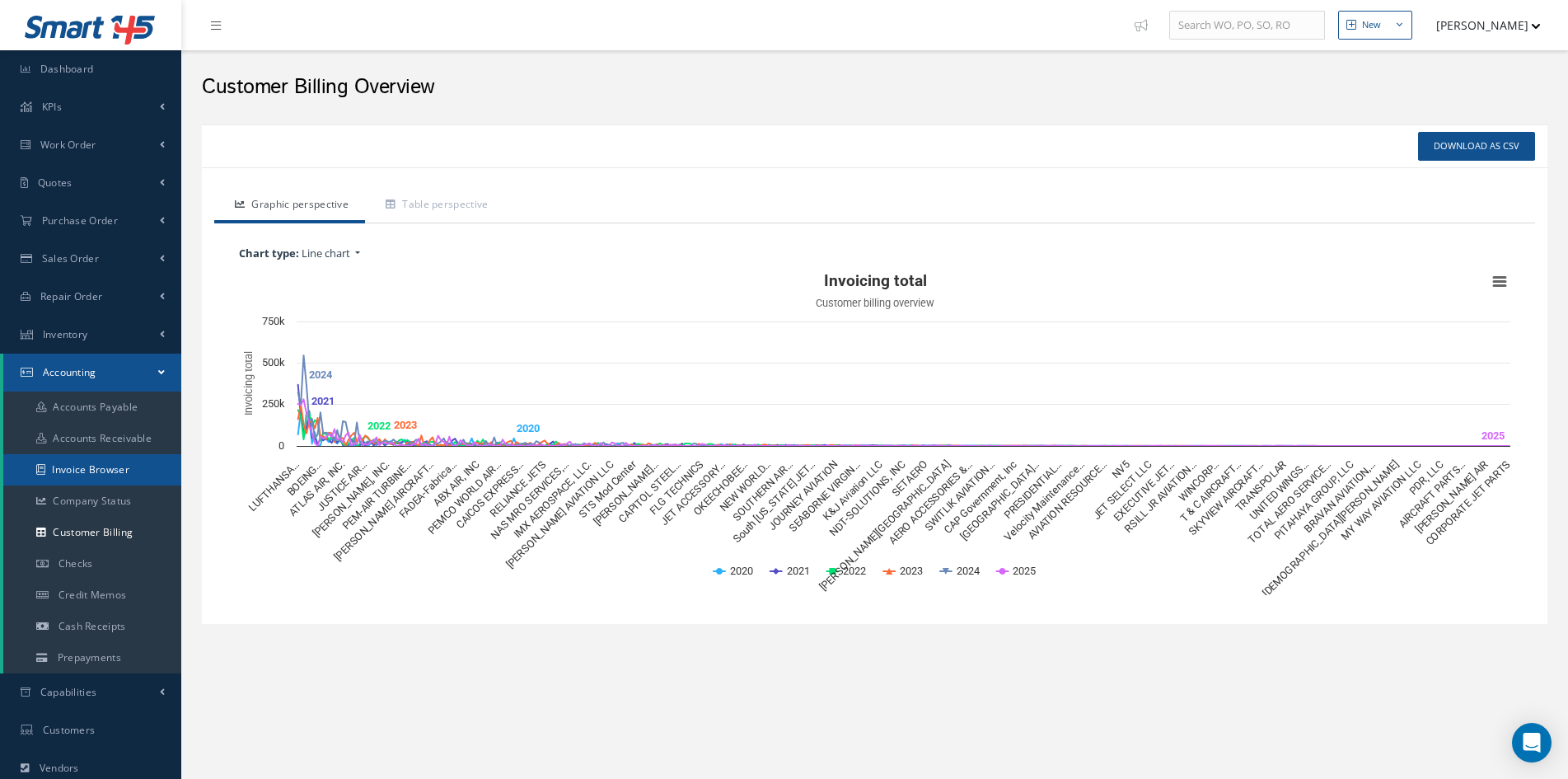
click at [109, 472] on link "Invoice Browser" at bounding box center [92, 469] width 178 height 31
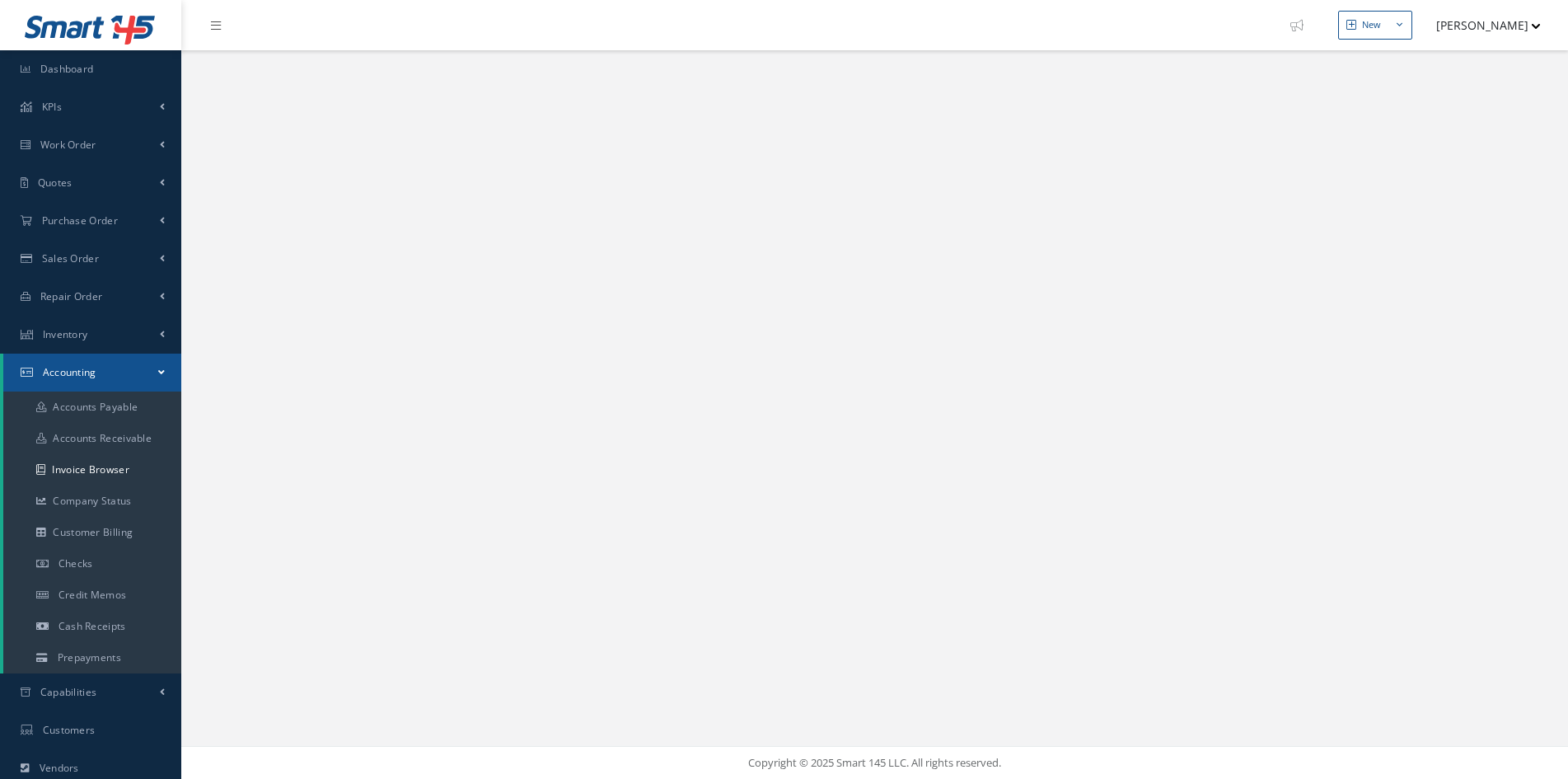
select select "25"
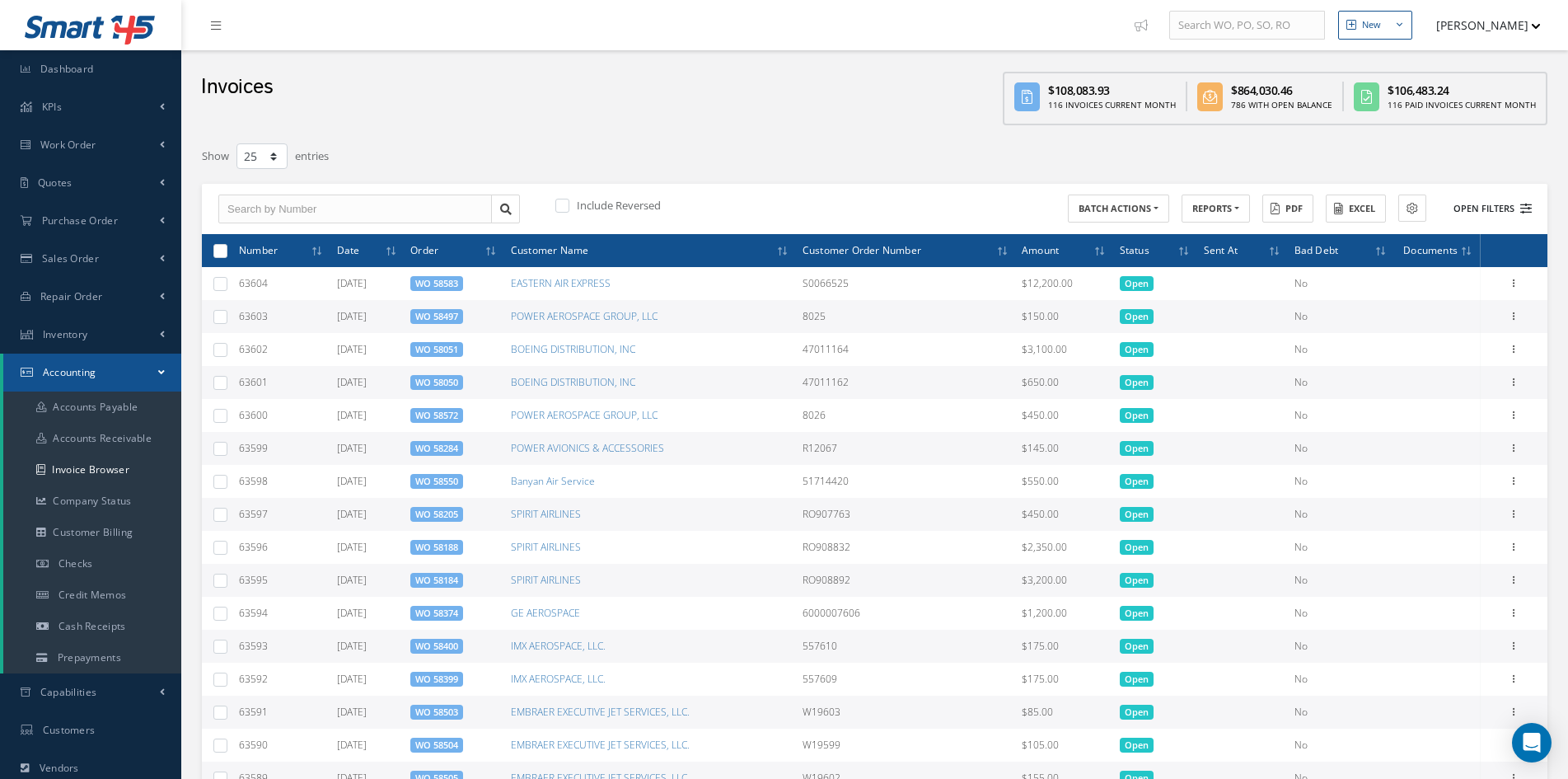
click at [1505, 215] on button "Open Filters" at bounding box center [1485, 208] width 93 height 27
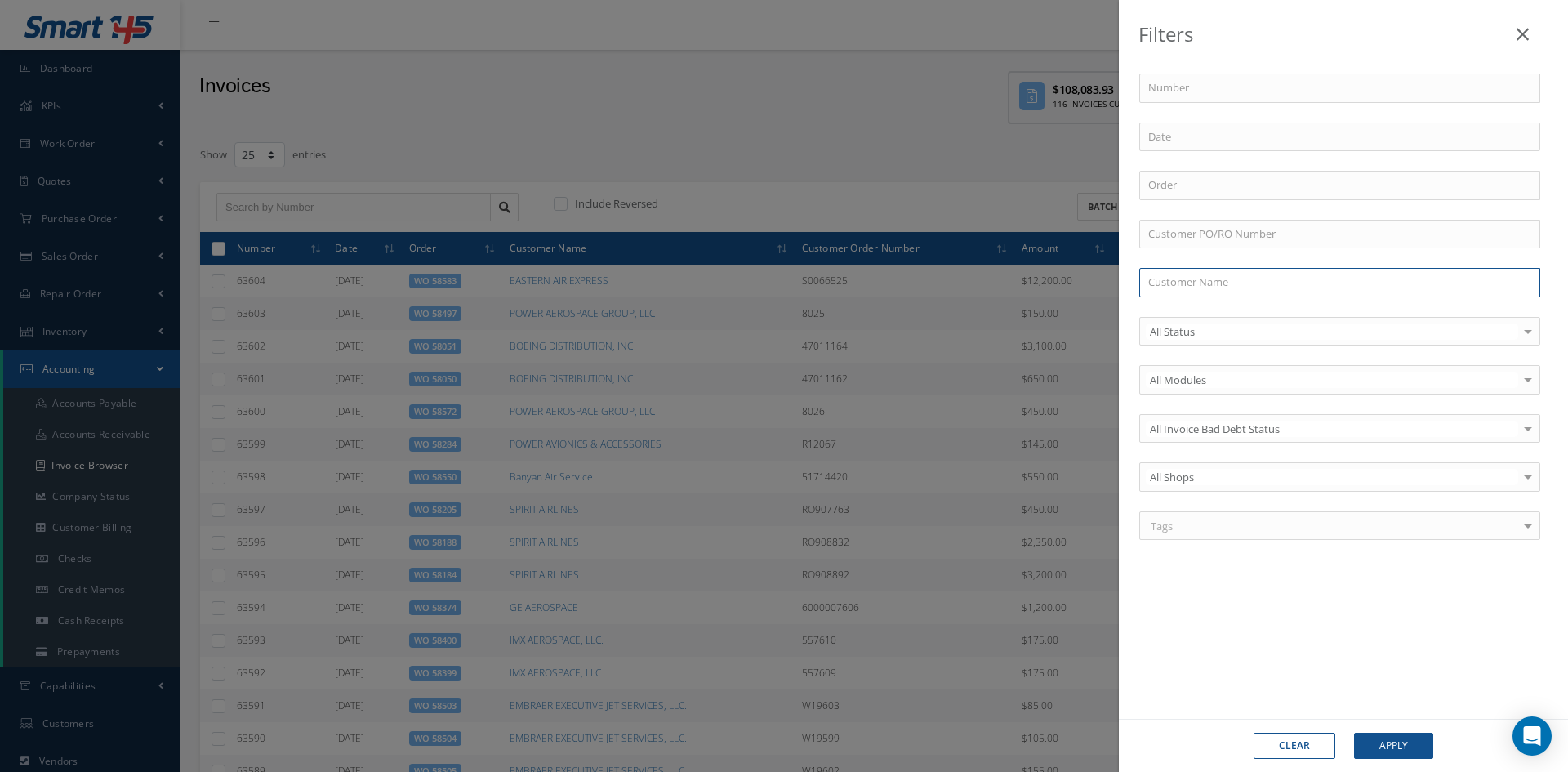
click at [1179, 279] on input "text" at bounding box center [1339, 282] width 401 height 29
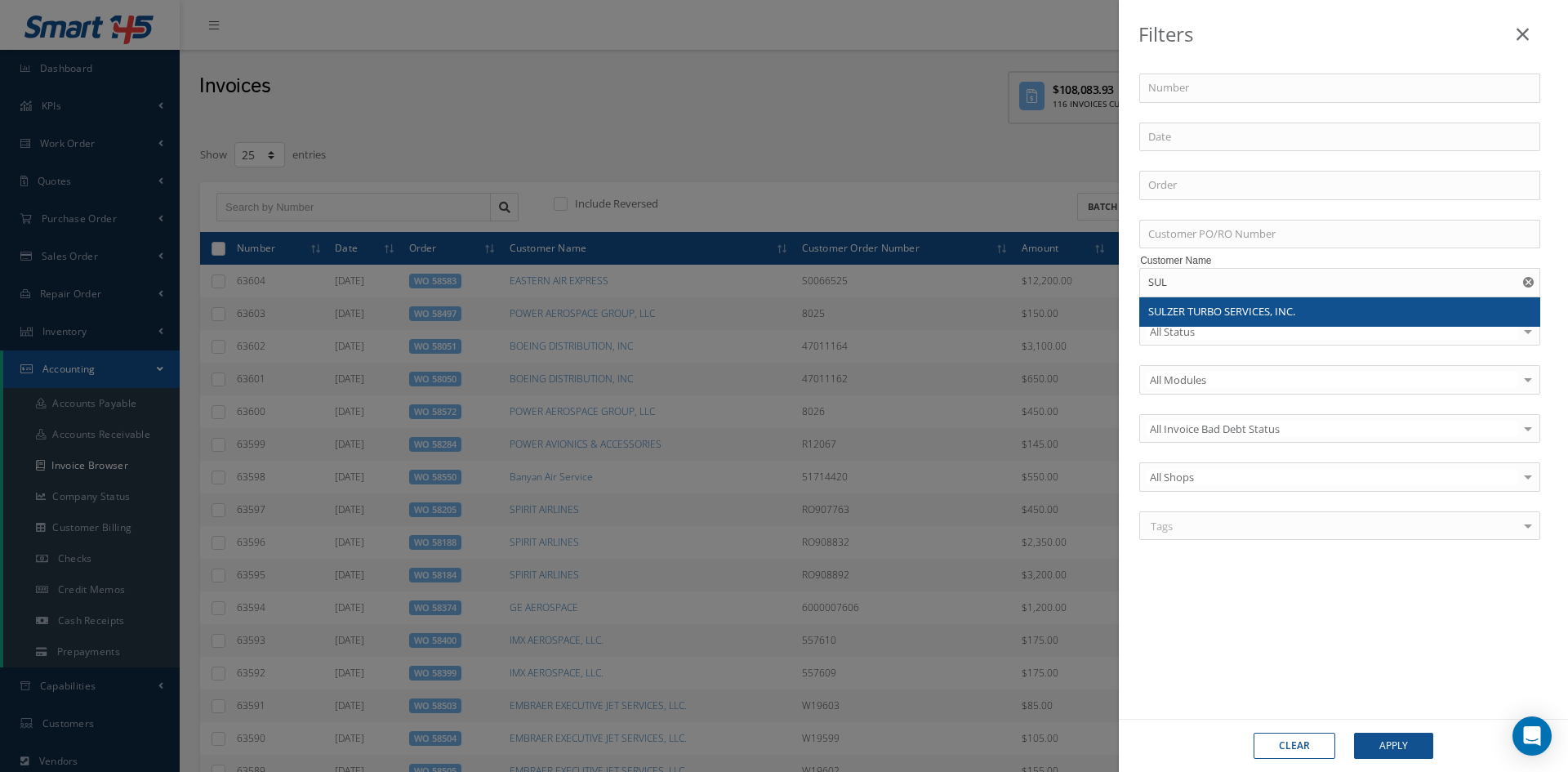
click at [1203, 311] on span "SULZER TURBO SERVICES, INC." at bounding box center [1222, 311] width 147 height 15
type input "SULZER TURBO SERVICES, INC."
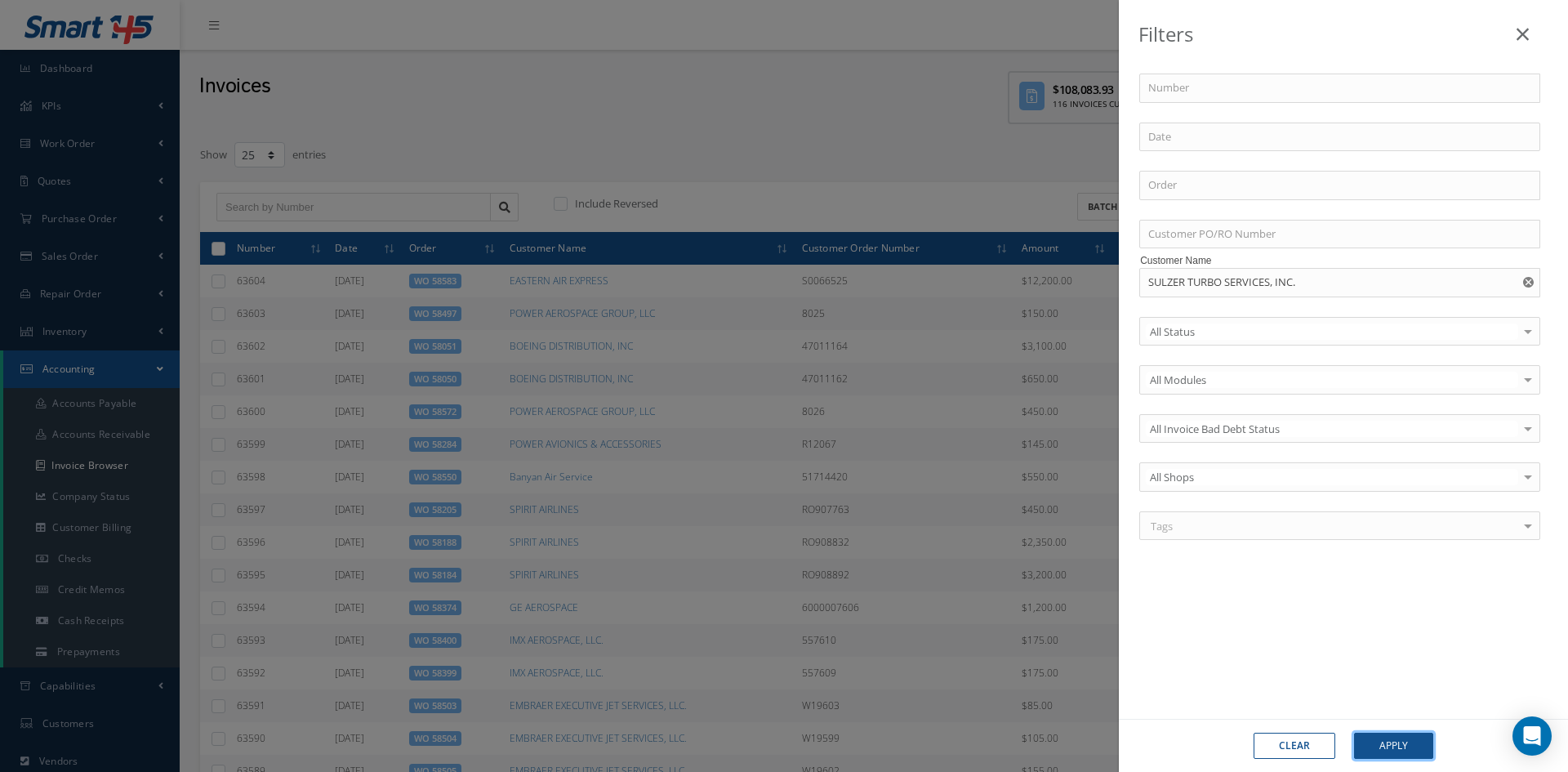
click at [1412, 751] on button "Apply" at bounding box center [1393, 745] width 79 height 26
